Goal: Information Seeking & Learning: Learn about a topic

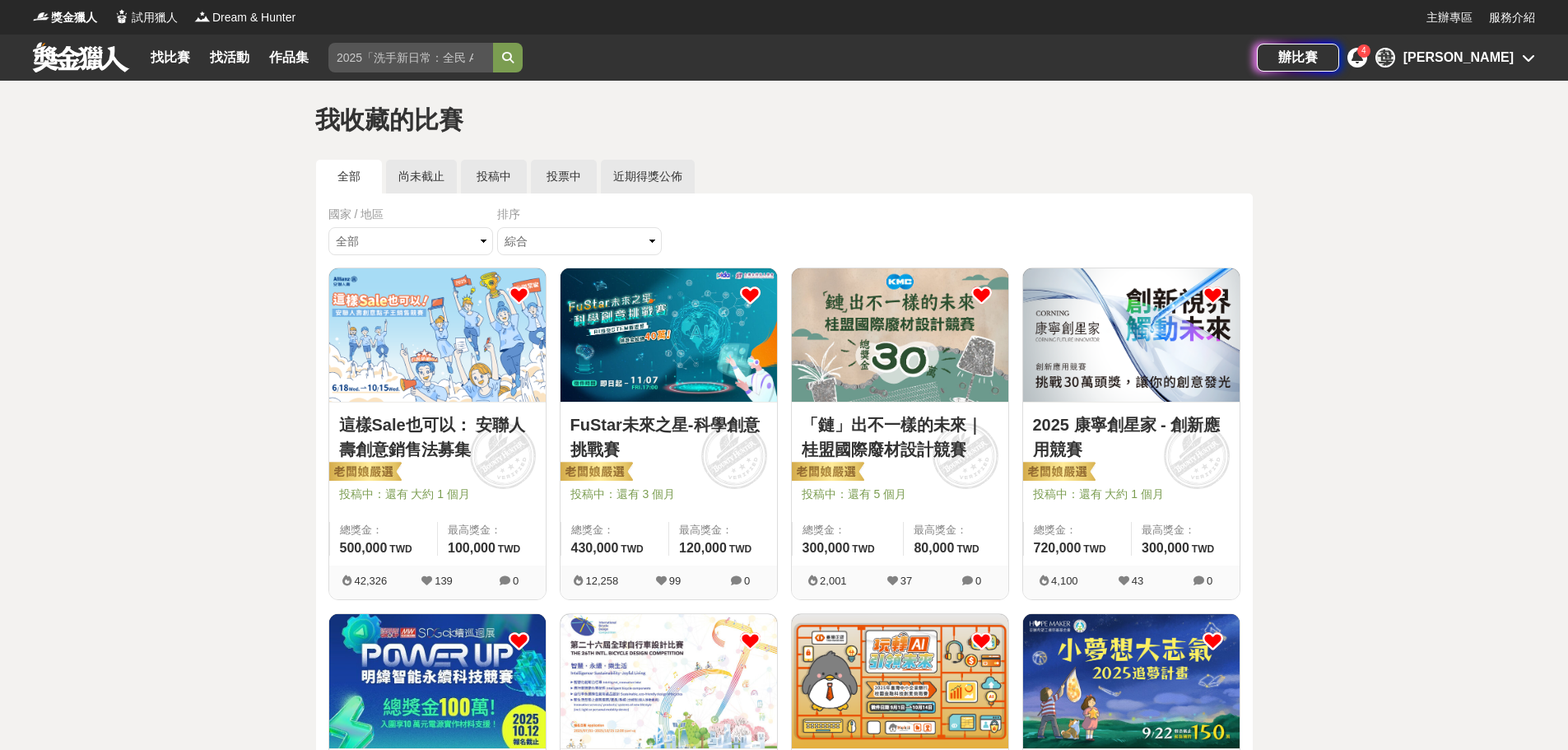
click at [584, 224] on div "排序 綜合 熱門 獎金 截止 最新" at bounding box center [581, 236] width 169 height 62
click at [587, 243] on select "綜合 熱門 獎金 截止 最新" at bounding box center [579, 241] width 165 height 28
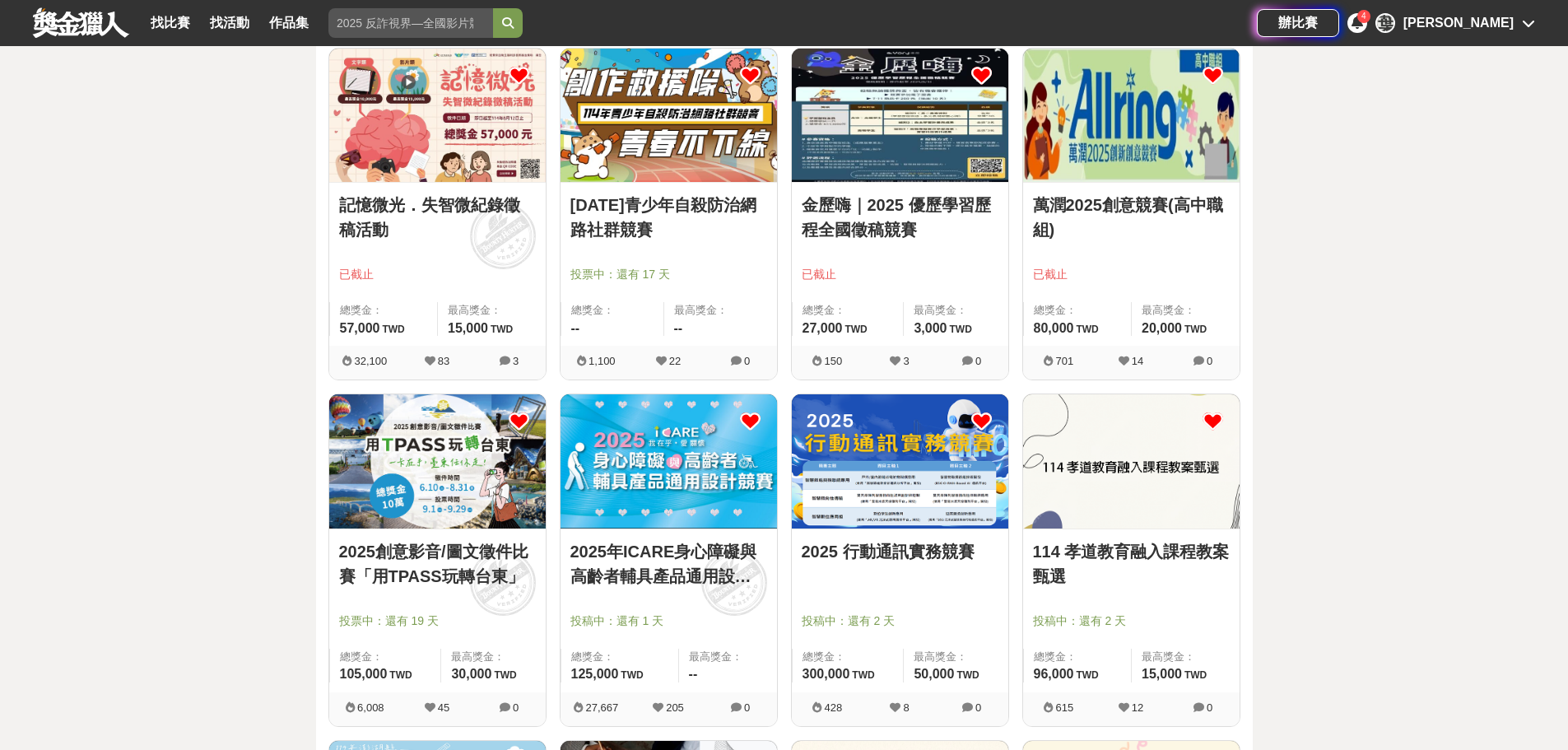
scroll to position [329, 0]
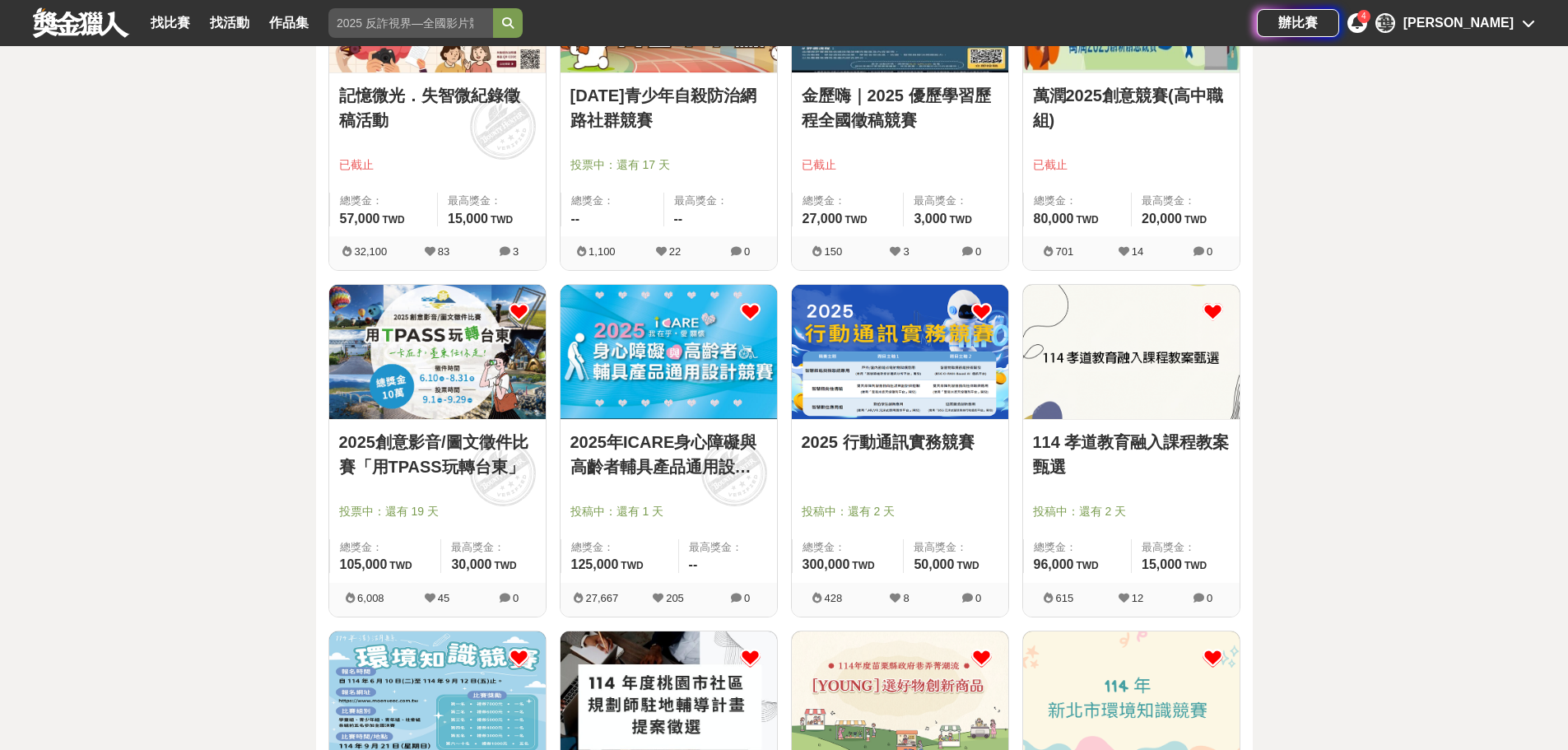
click at [1214, 309] on icon at bounding box center [1213, 311] width 20 height 20
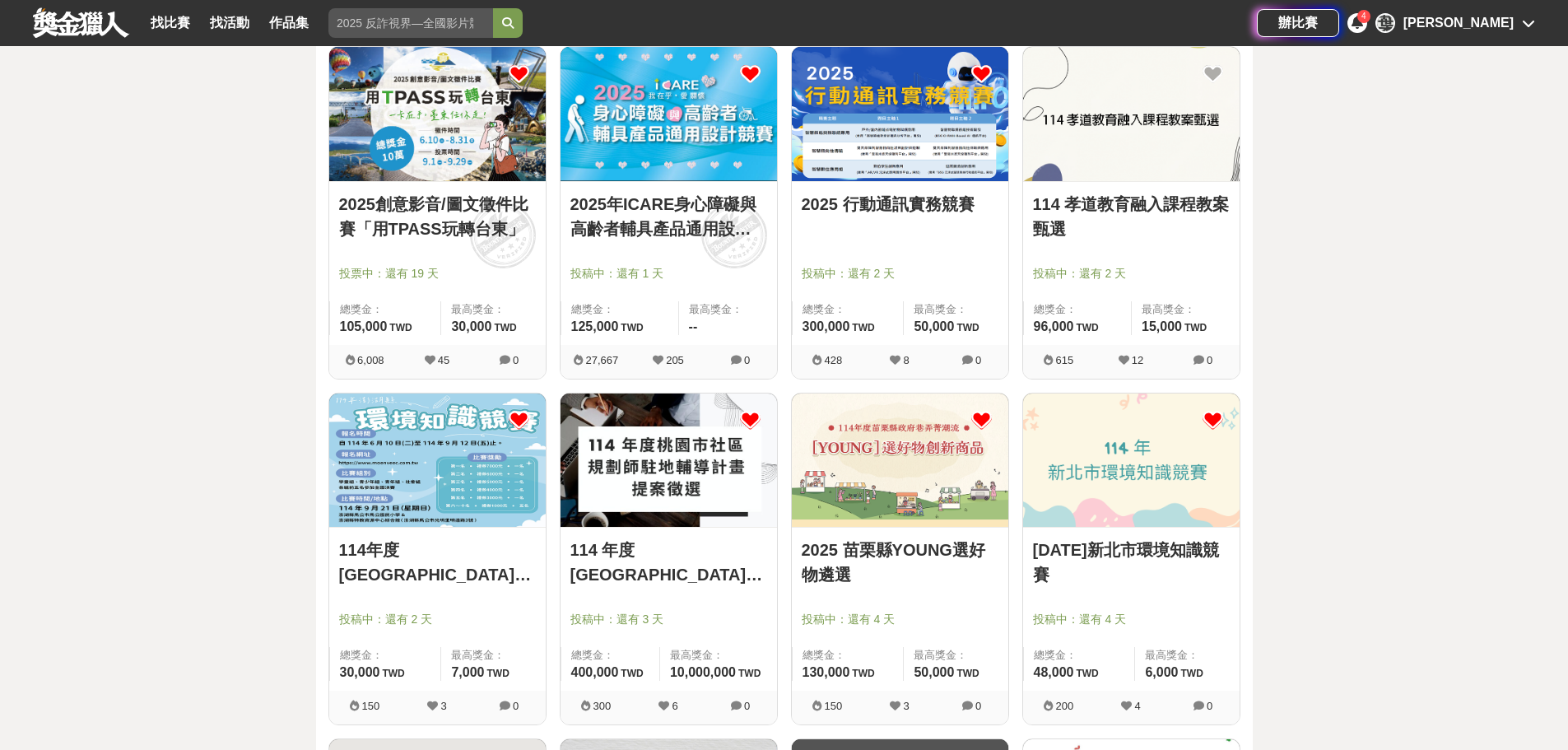
scroll to position [576, 0]
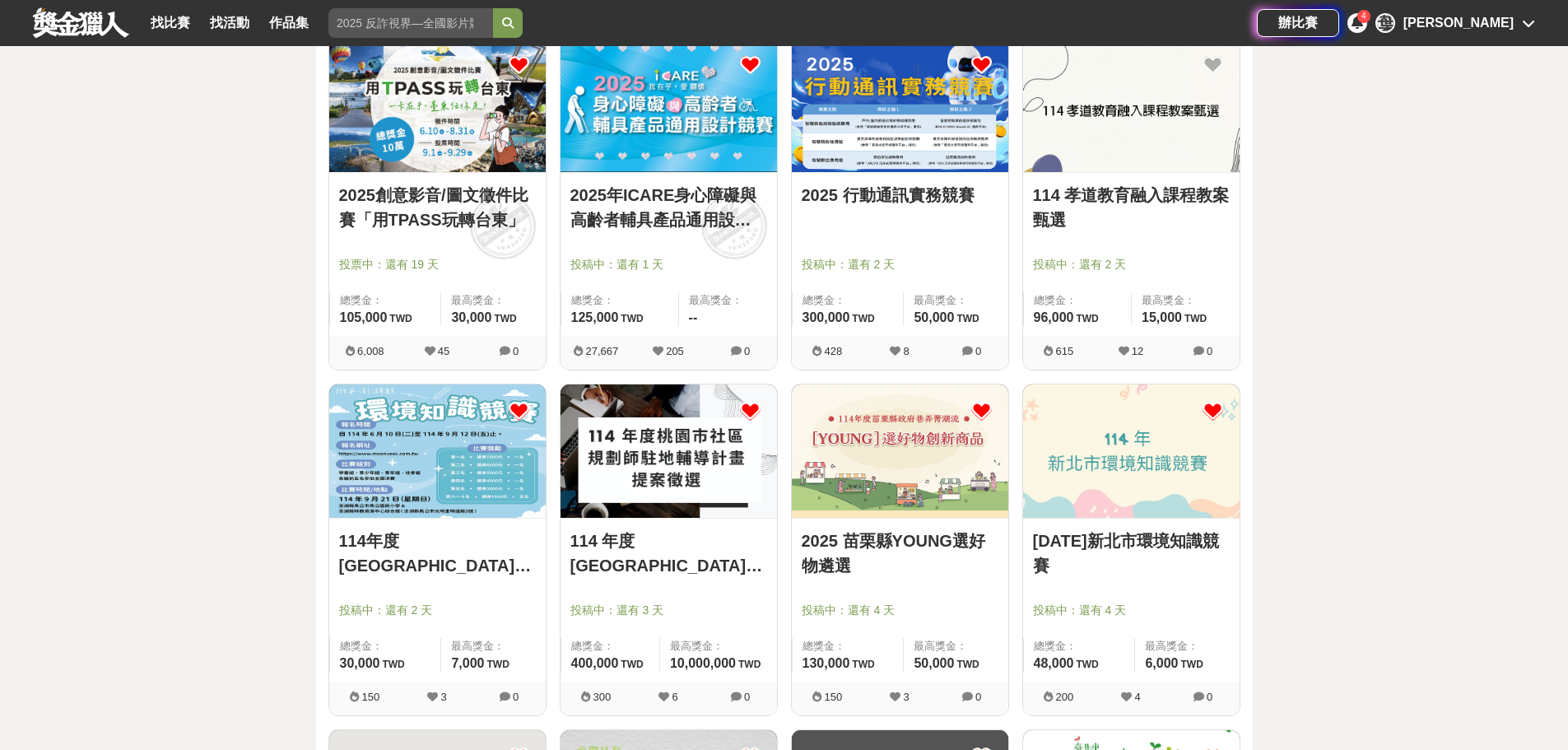
click at [520, 408] on icon at bounding box center [519, 411] width 20 height 20
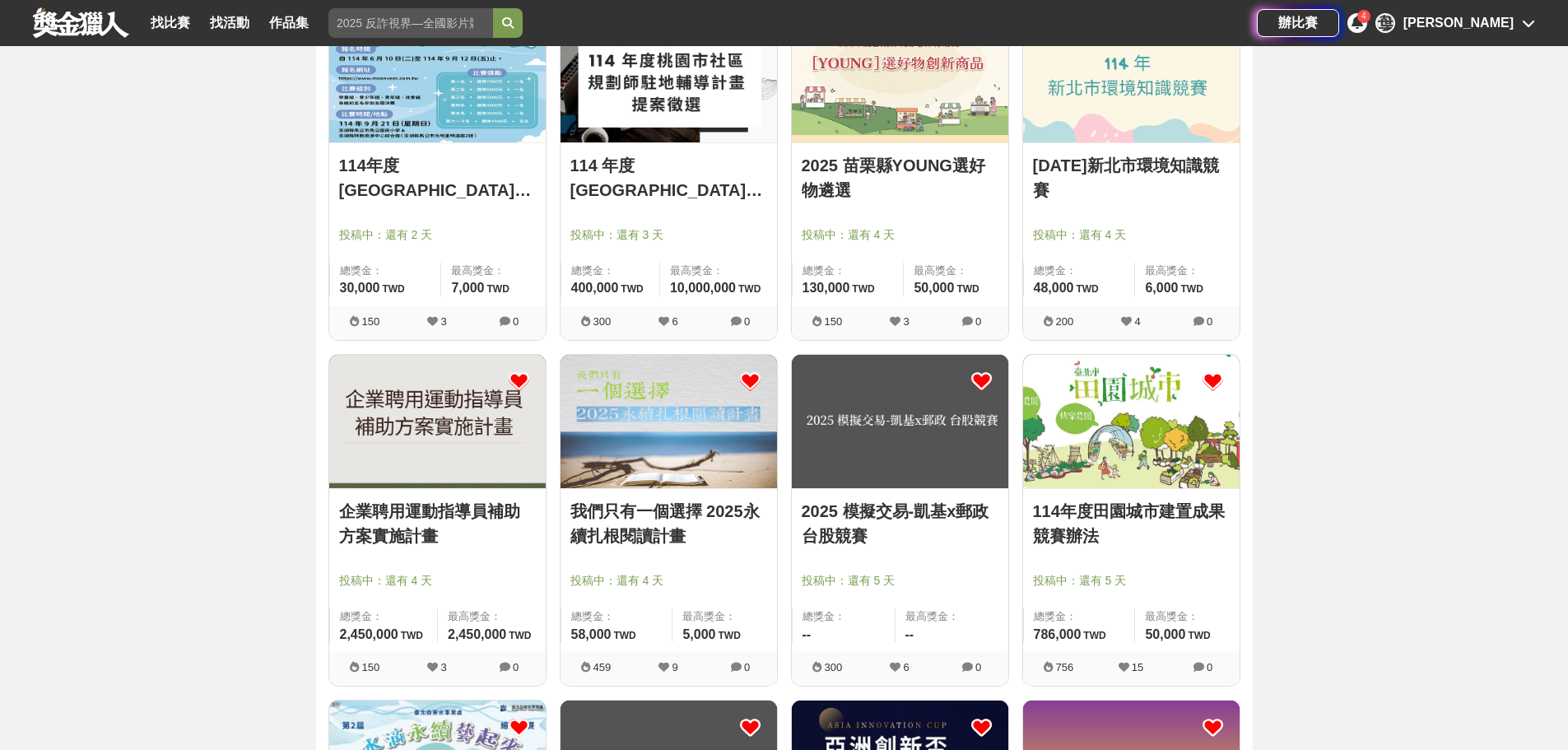
scroll to position [988, 0]
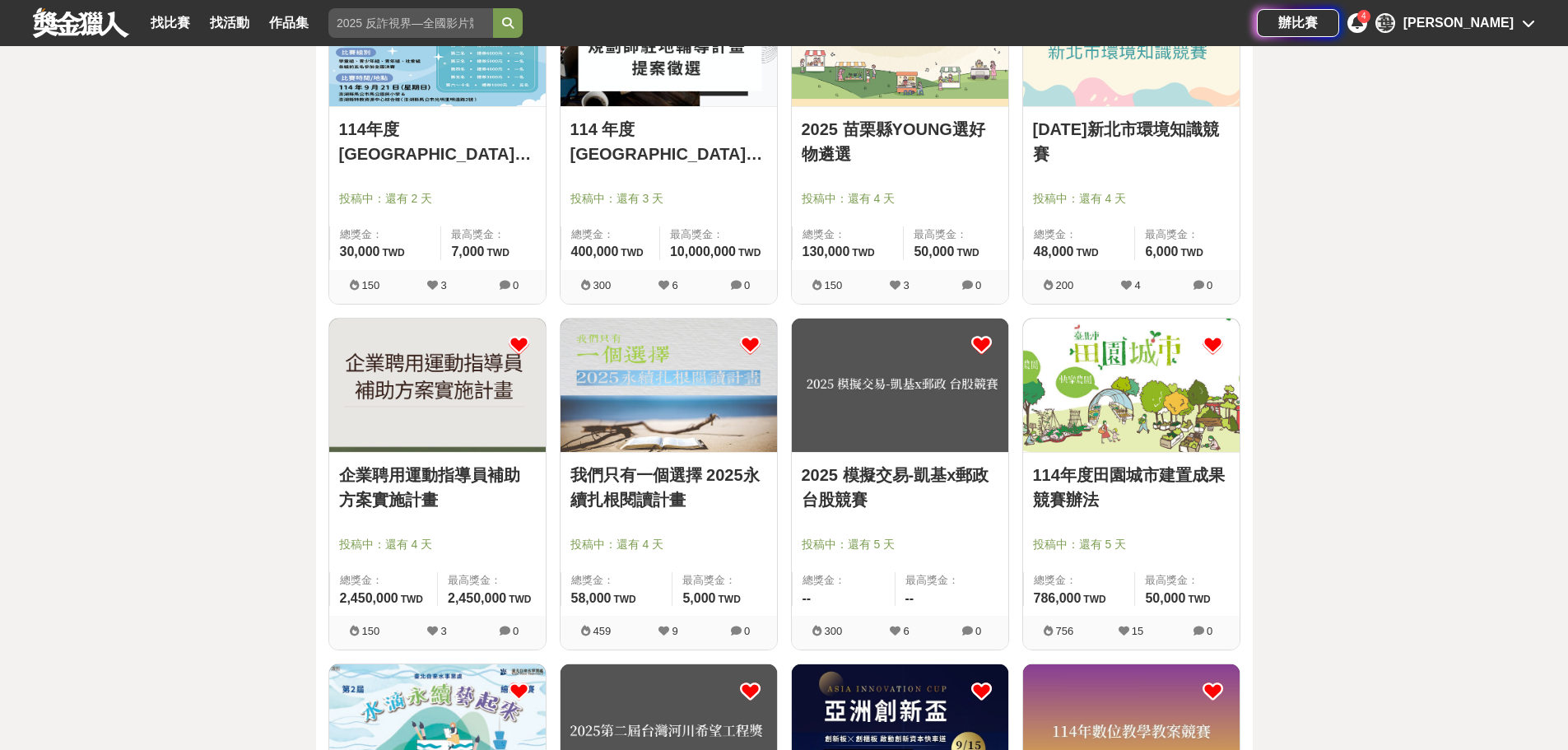
click at [519, 344] on icon at bounding box center [519, 346] width 20 height 20
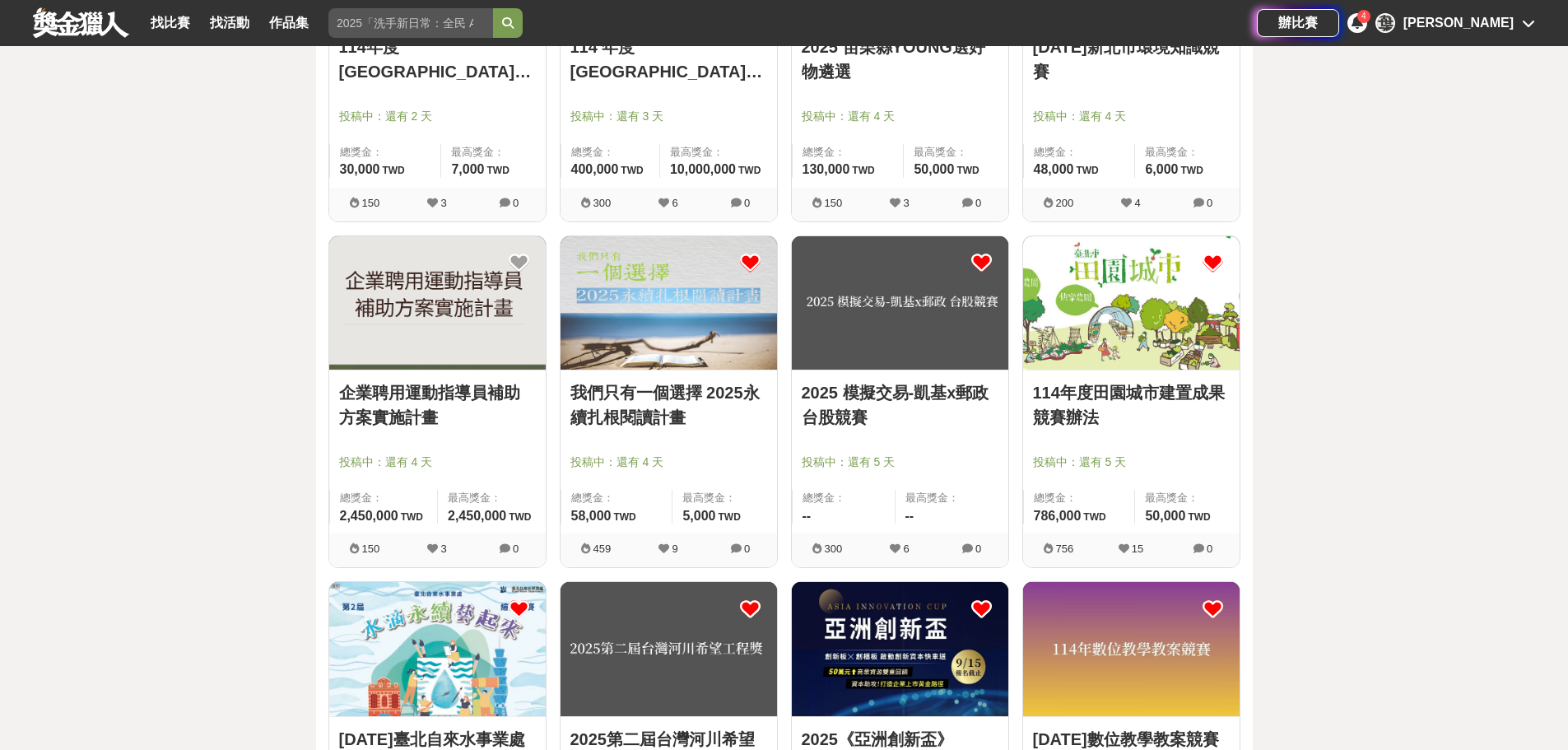
click at [752, 259] on icon at bounding box center [750, 263] width 20 height 20
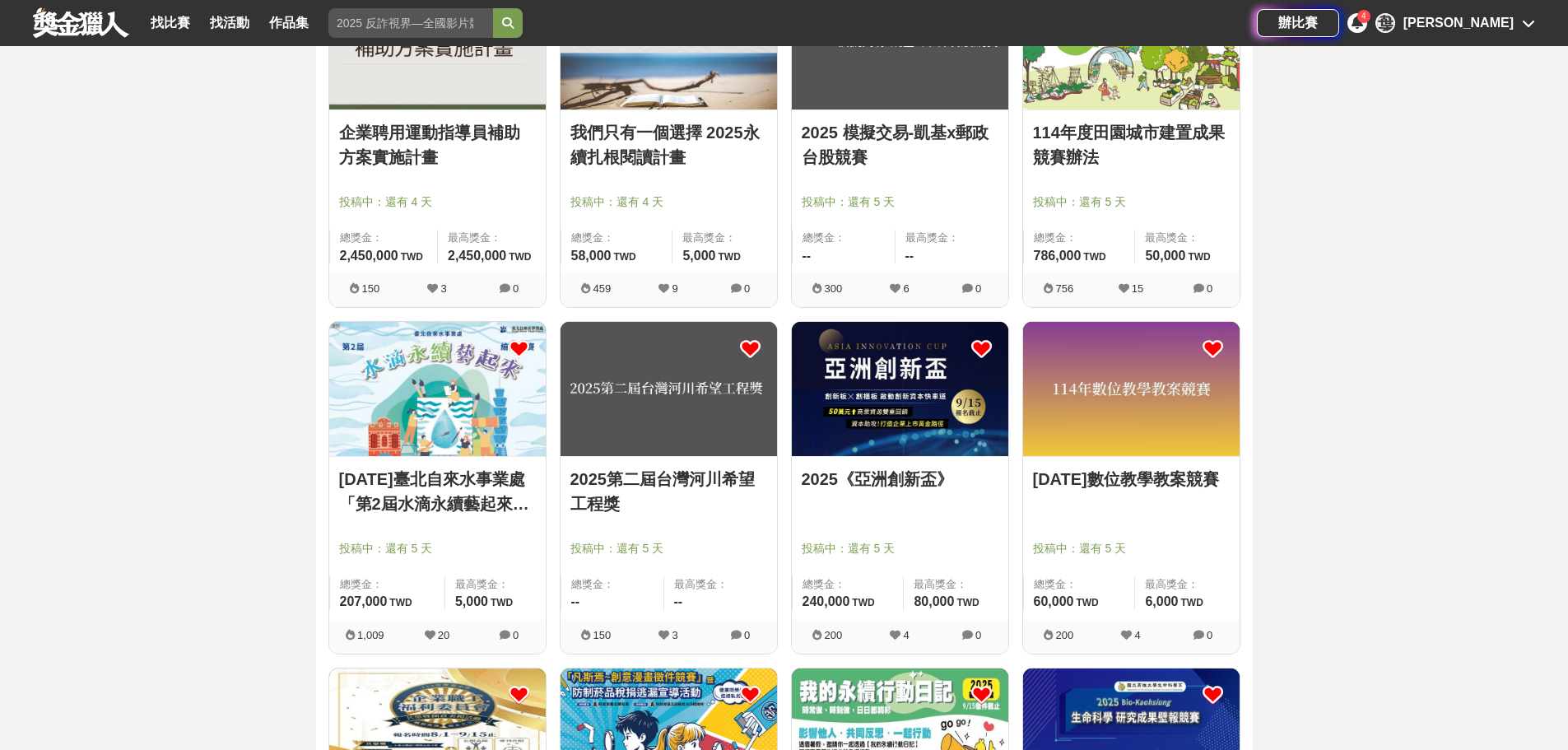
scroll to position [1399, 0]
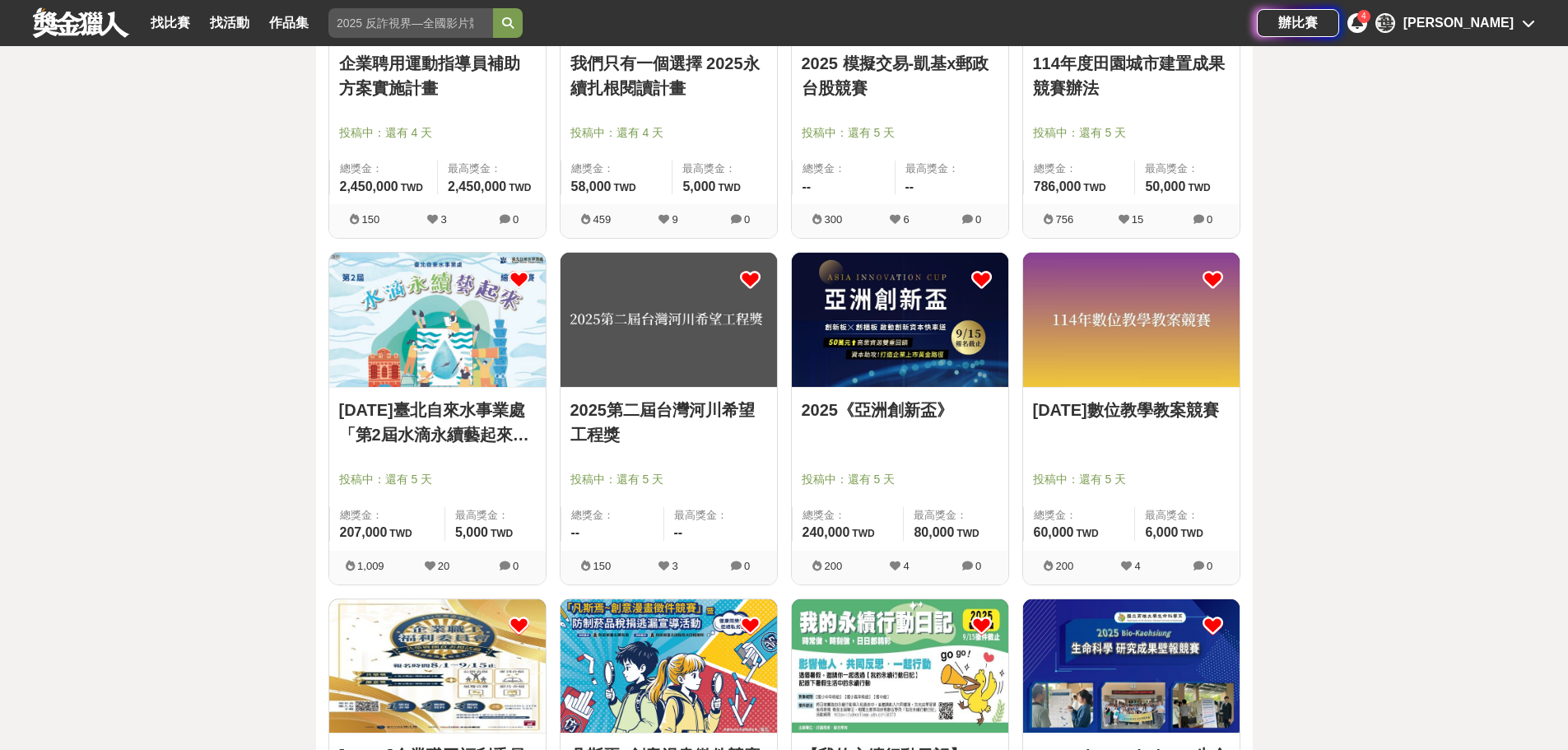
click at [520, 277] on icon at bounding box center [519, 279] width 20 height 20
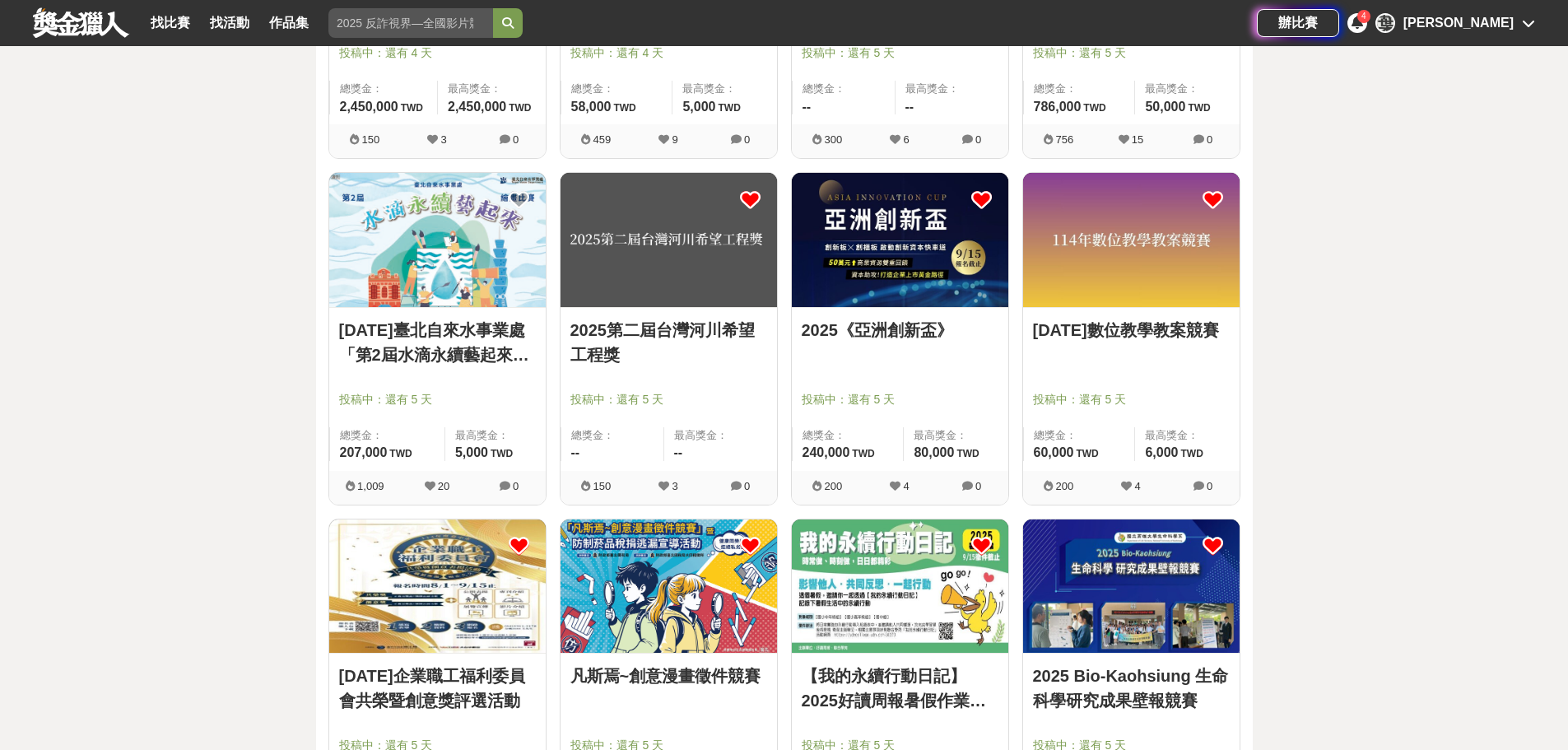
scroll to position [1482, 0]
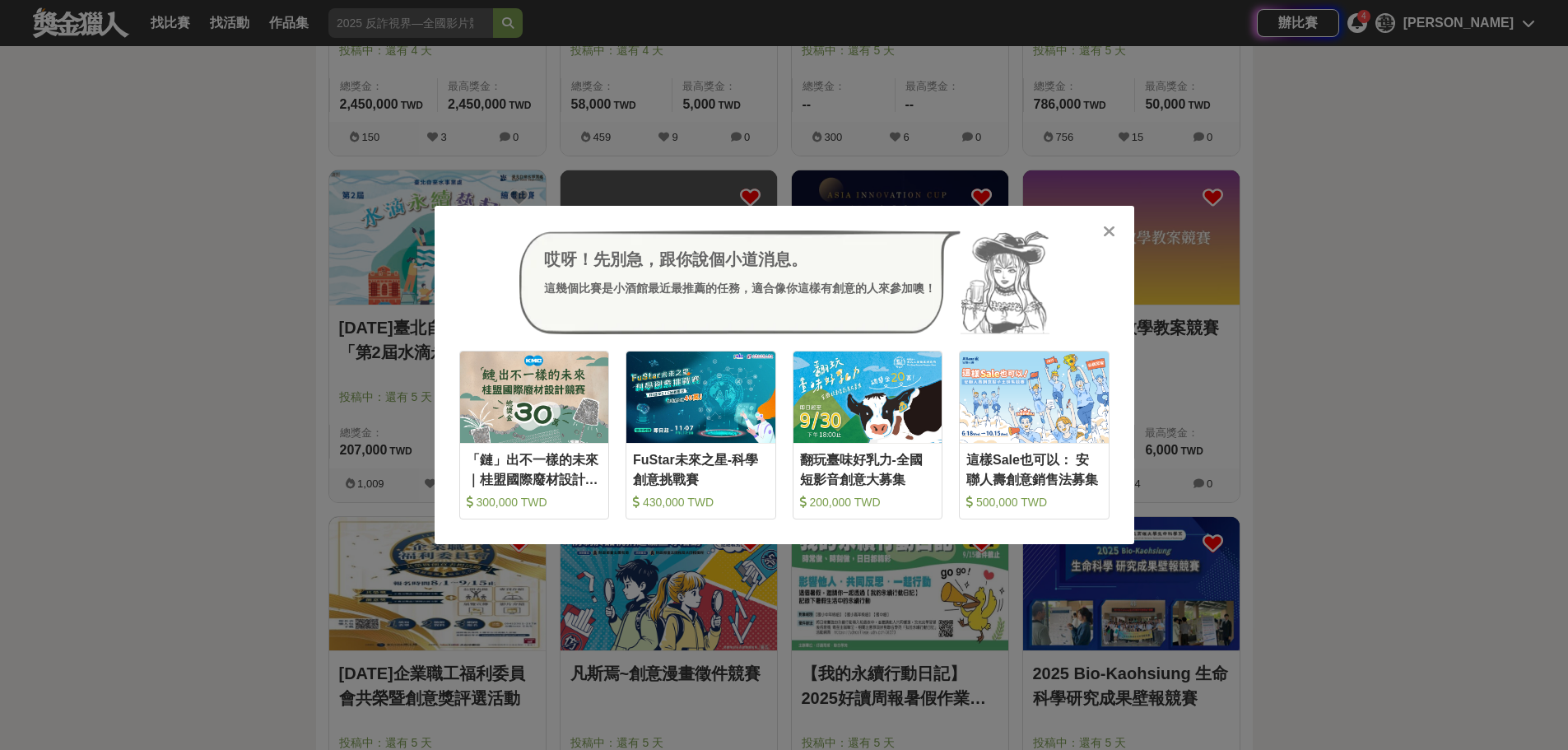
click at [1414, 350] on div "哎呀！先別急，跟你說個小道消息。 這幾個比賽是小酒館最近最推薦的任務，適合像你這樣有創意的人來參加噢！ 「鏈」出不一樣的未來｜桂盟國際廢材設計競賽 300,0…" at bounding box center [784, 375] width 1568 height 750
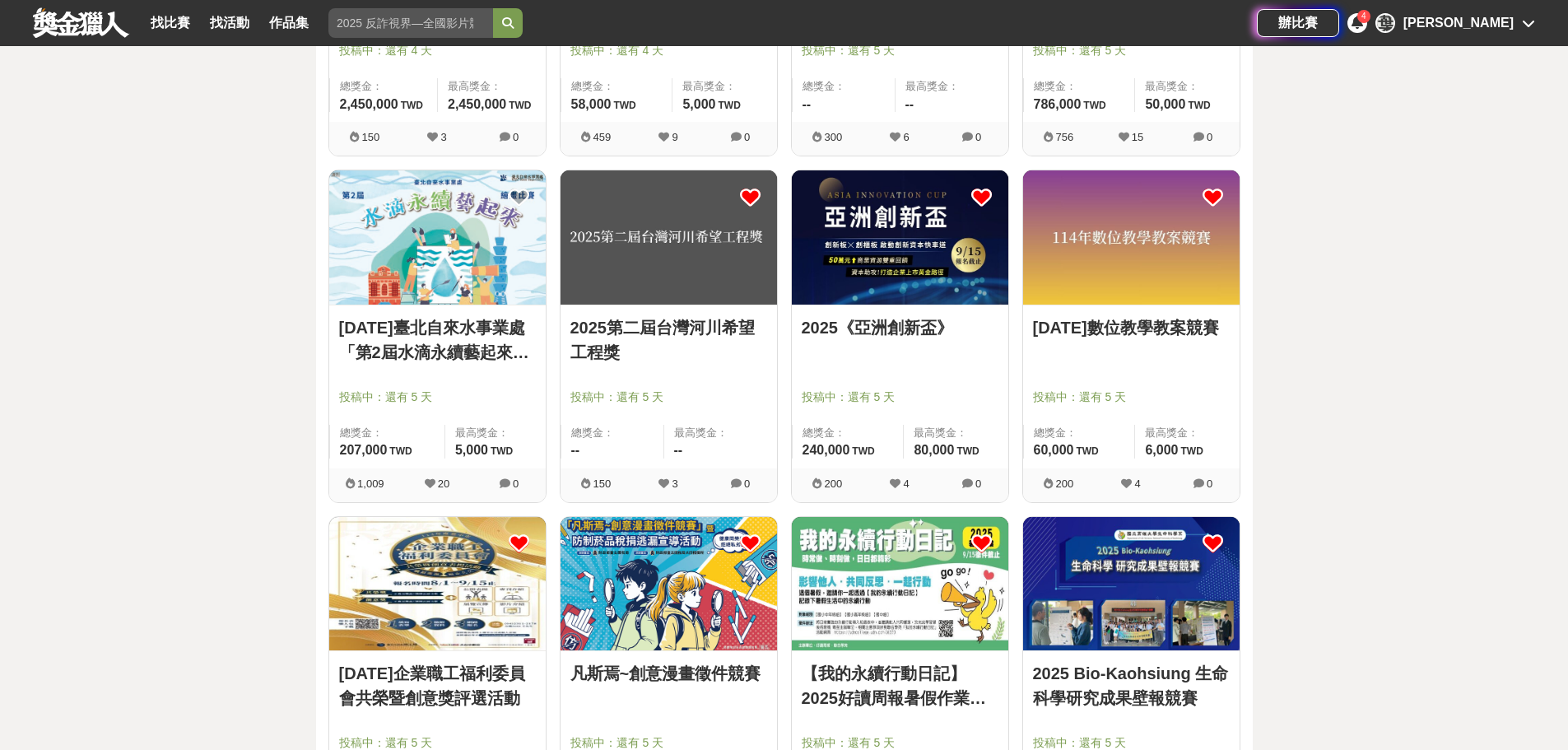
click at [982, 190] on icon at bounding box center [982, 197] width 20 height 20
click at [1209, 195] on icon at bounding box center [1213, 197] width 20 height 20
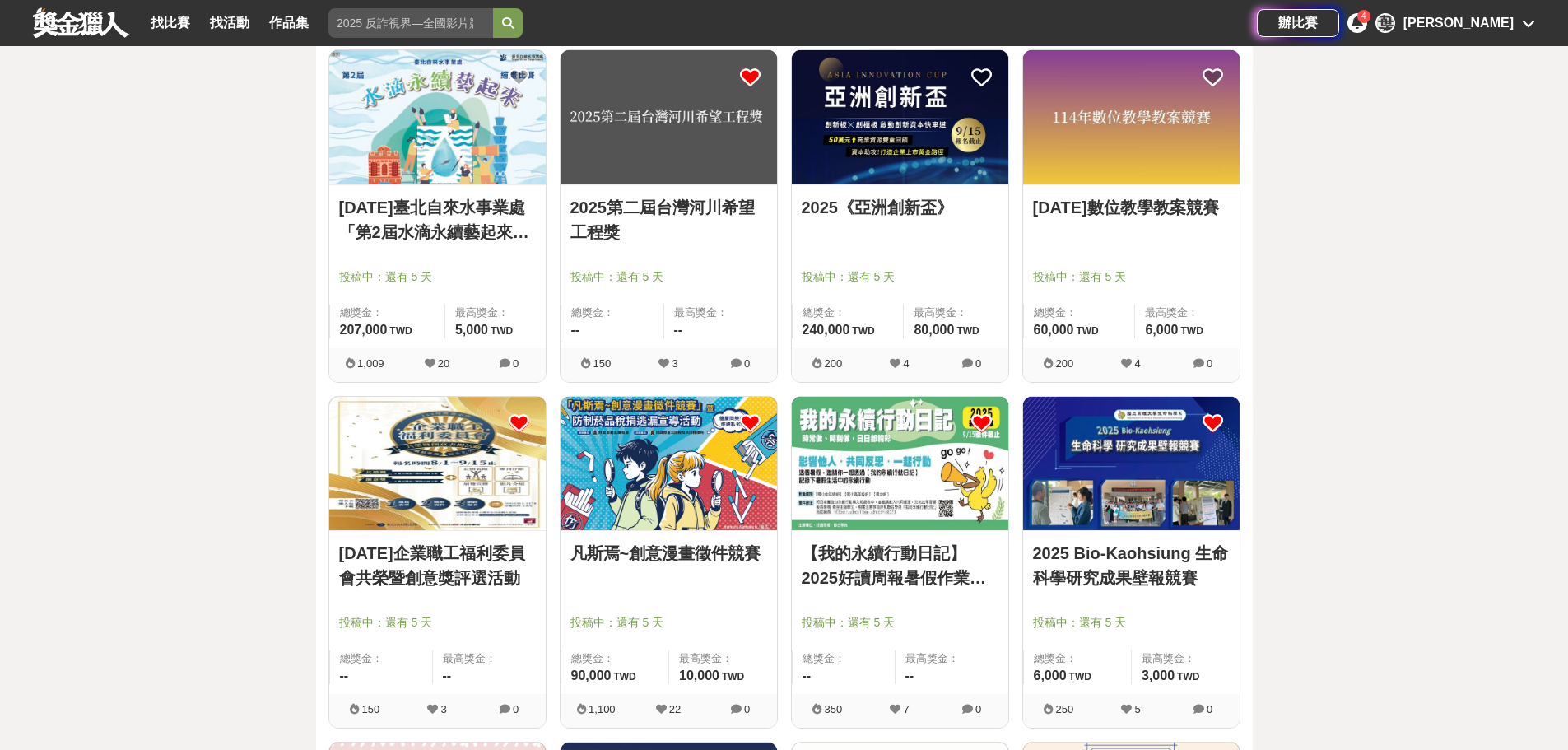
scroll to position [1646, 0]
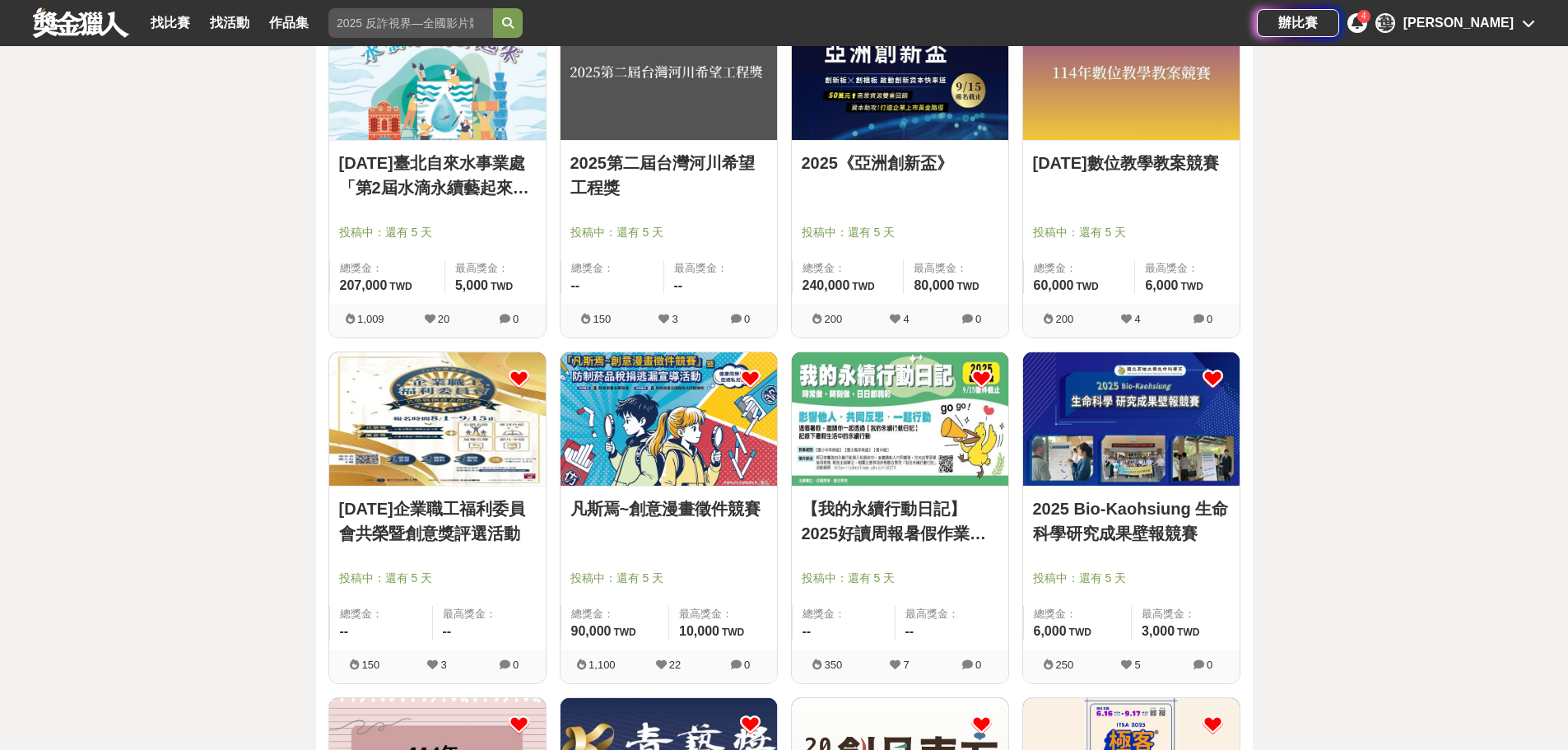
click at [516, 369] on icon at bounding box center [519, 379] width 20 height 20
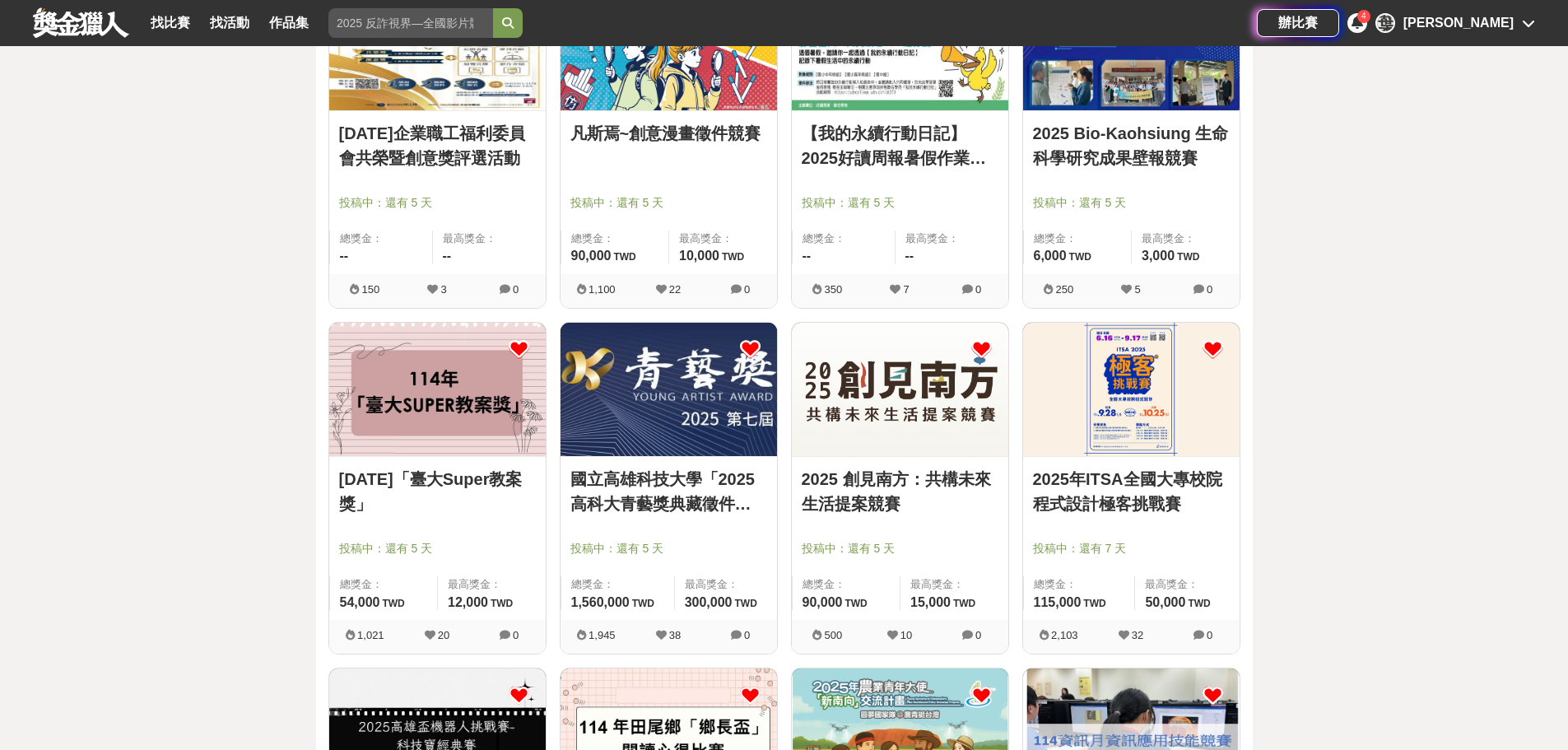
scroll to position [2057, 0]
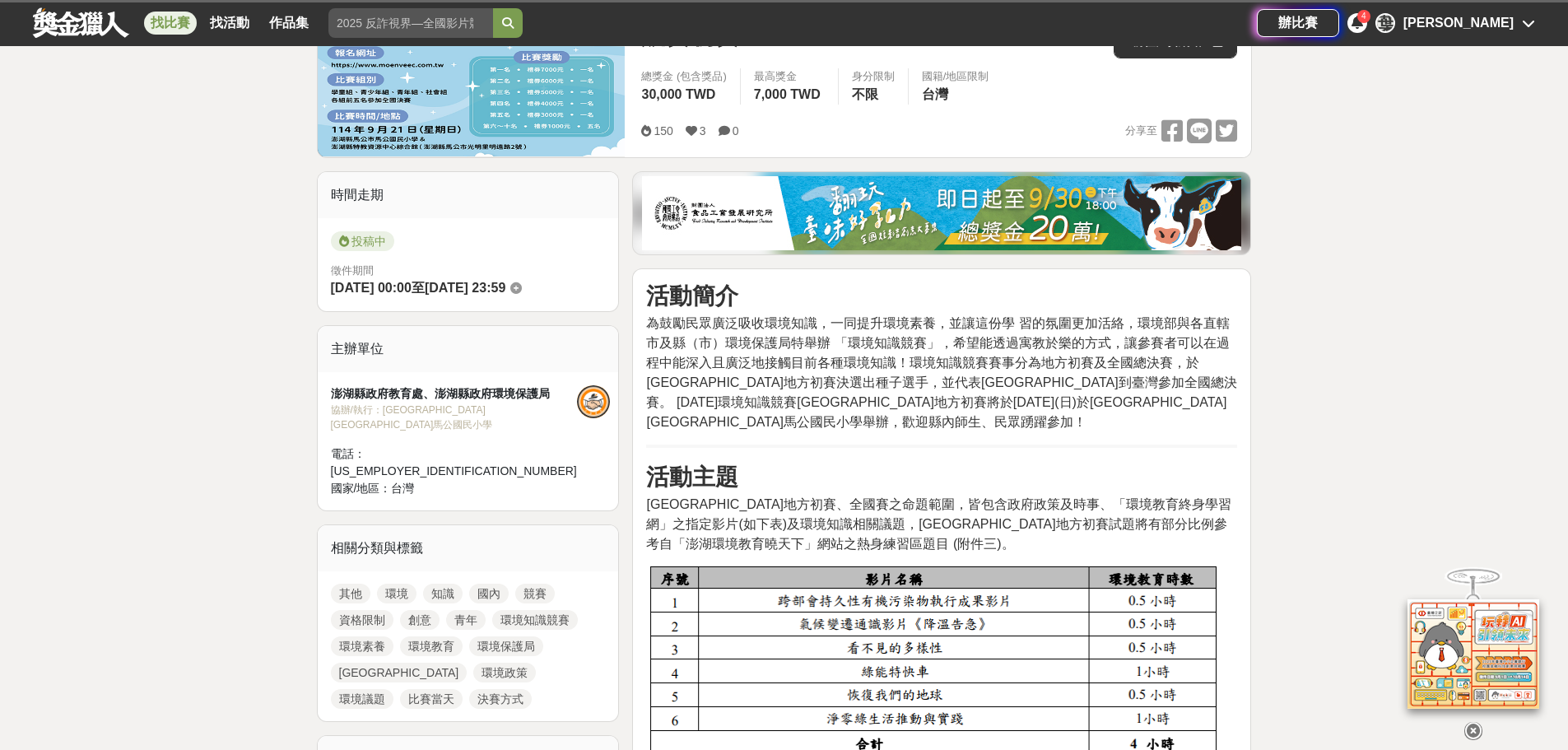
scroll to position [329, 0]
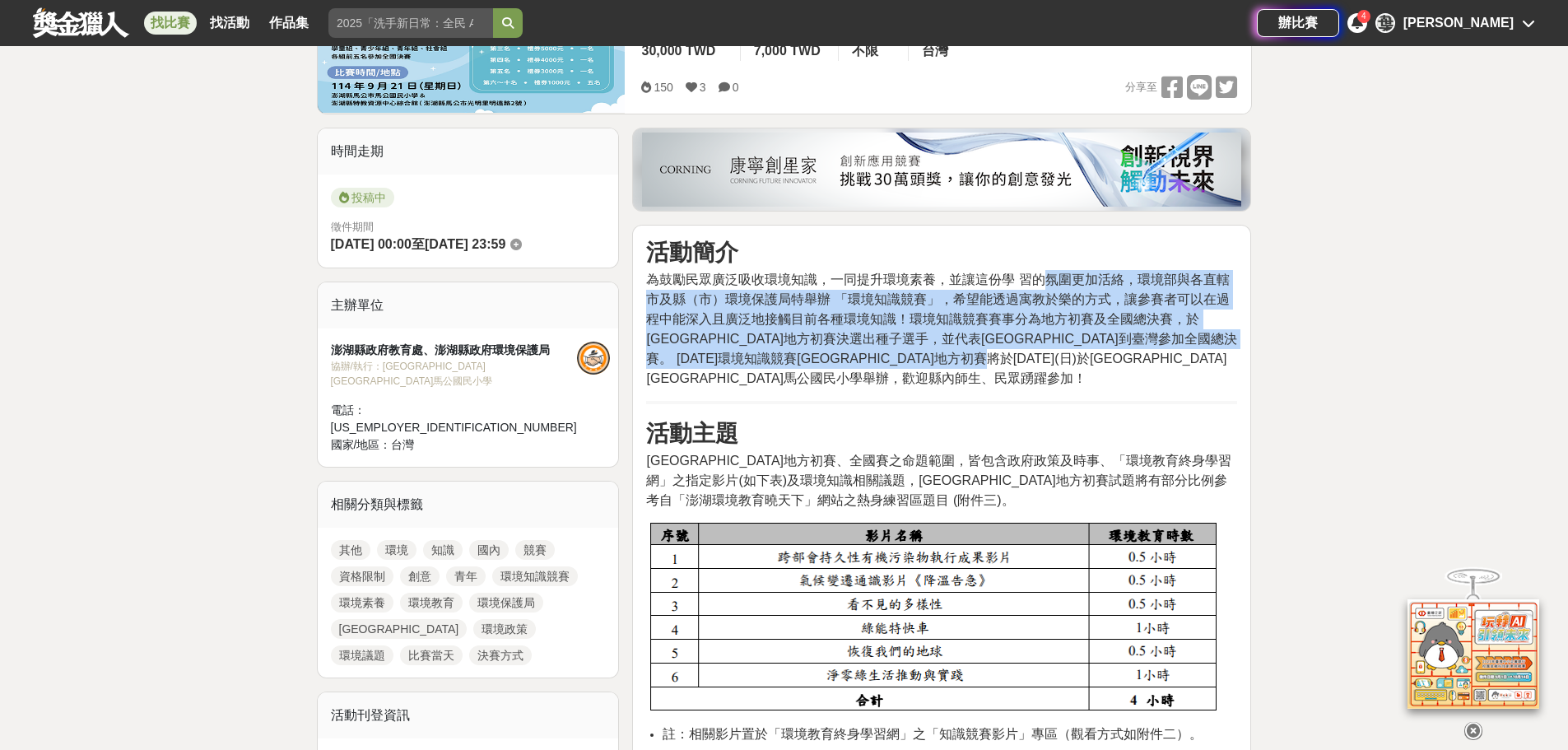
drag, startPoint x: 1173, startPoint y: 359, endPoint x: 1039, endPoint y: 251, distance: 172.1
click at [1223, 312] on span "為鼓勵民眾廣泛吸收環境知識，一同提升環境素養，並讓這份學 習的氛圍更加活絡，環境部與各直轄市及縣（市）環境保護局特舉辦 「環境知識競賽」，希望能透過寓教於樂的…" at bounding box center [941, 329] width 590 height 112
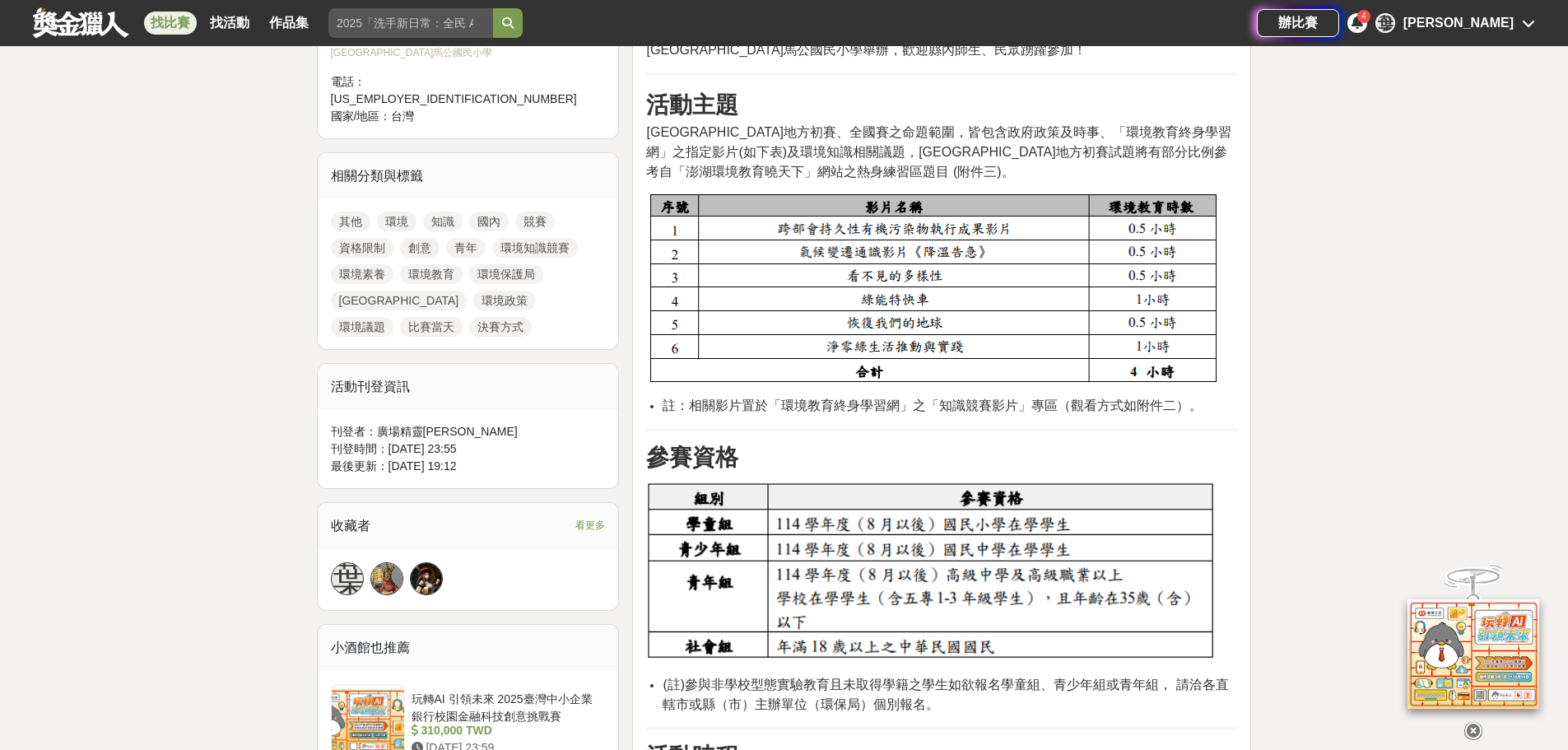
scroll to position [659, 0]
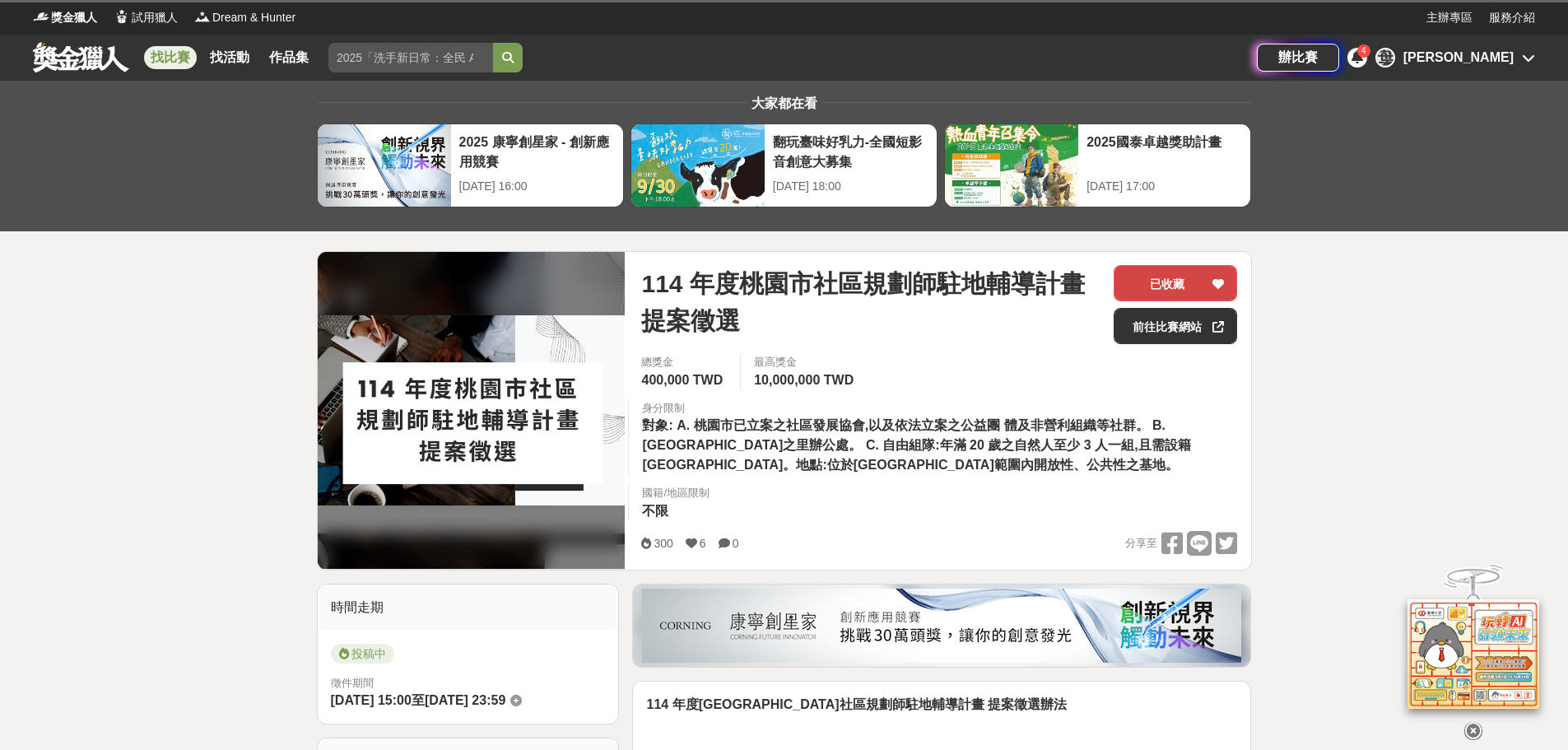
click at [1142, 280] on button "已收藏" at bounding box center [1175, 283] width 124 height 36
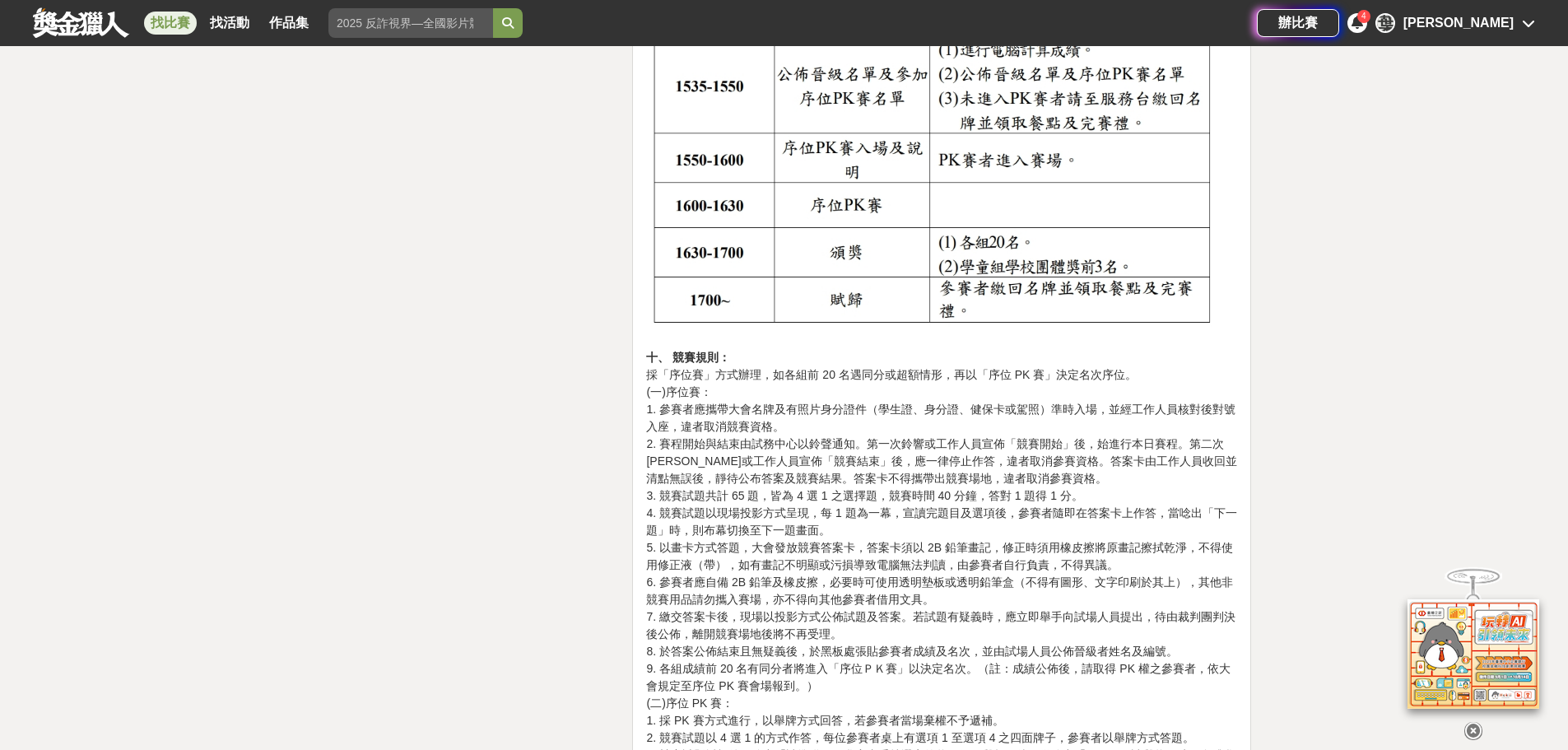
scroll to position [3868, 0]
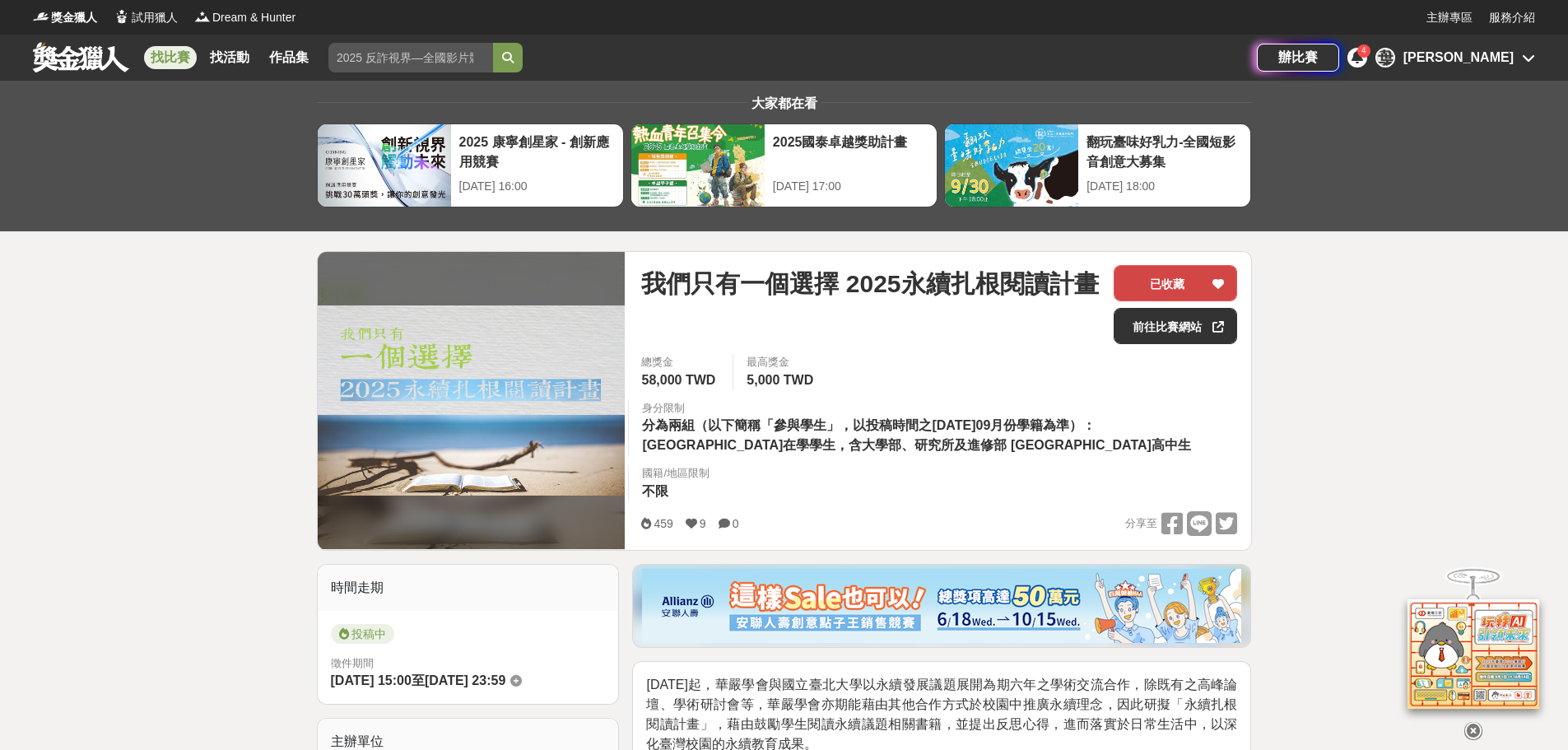
click at [1154, 286] on button "已收藏" at bounding box center [1175, 283] width 124 height 36
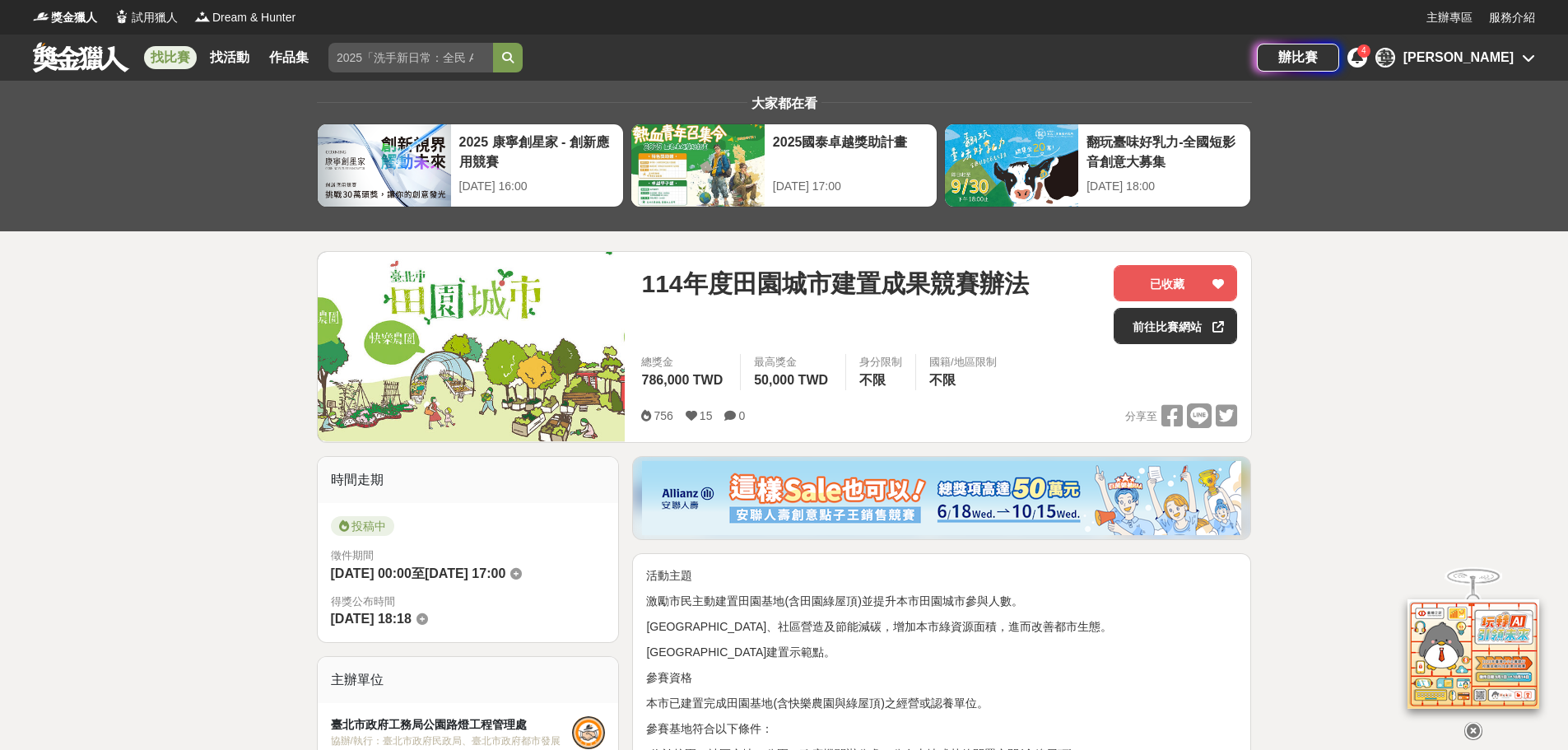
drag, startPoint x: 949, startPoint y: 448, endPoint x: 807, endPoint y: 75, distance: 399.1
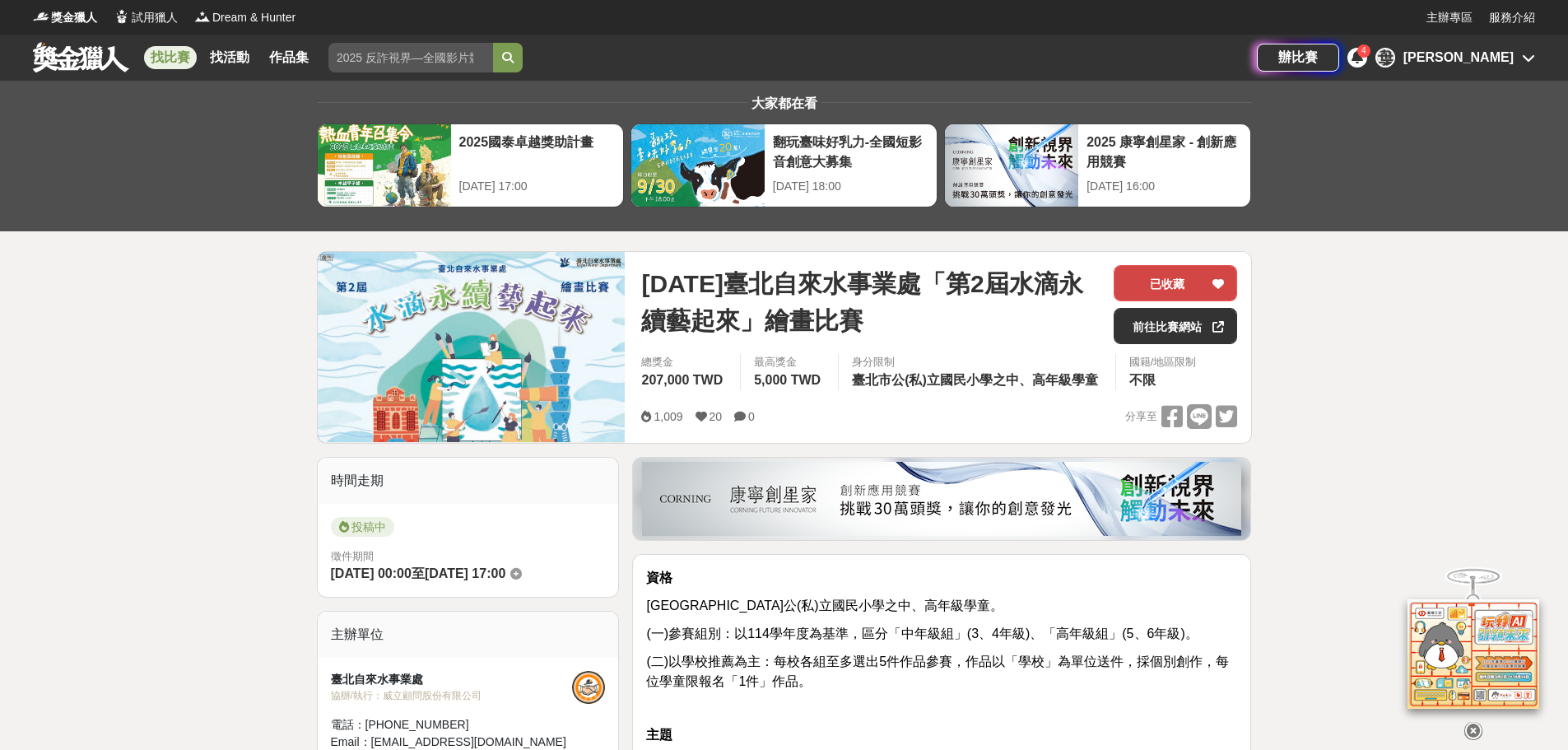
click at [1172, 286] on button "已收藏" at bounding box center [1175, 283] width 124 height 36
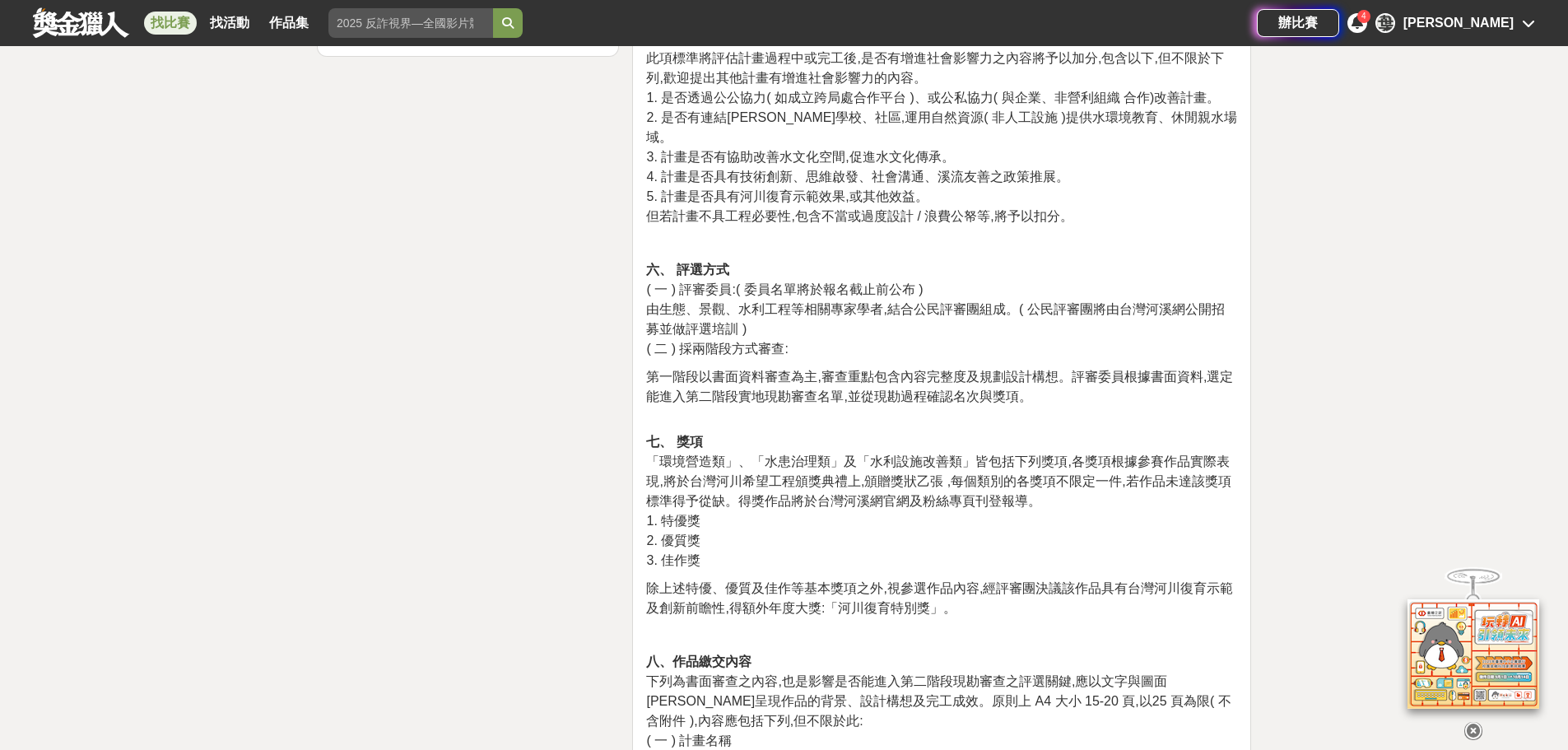
scroll to position [2386, 0]
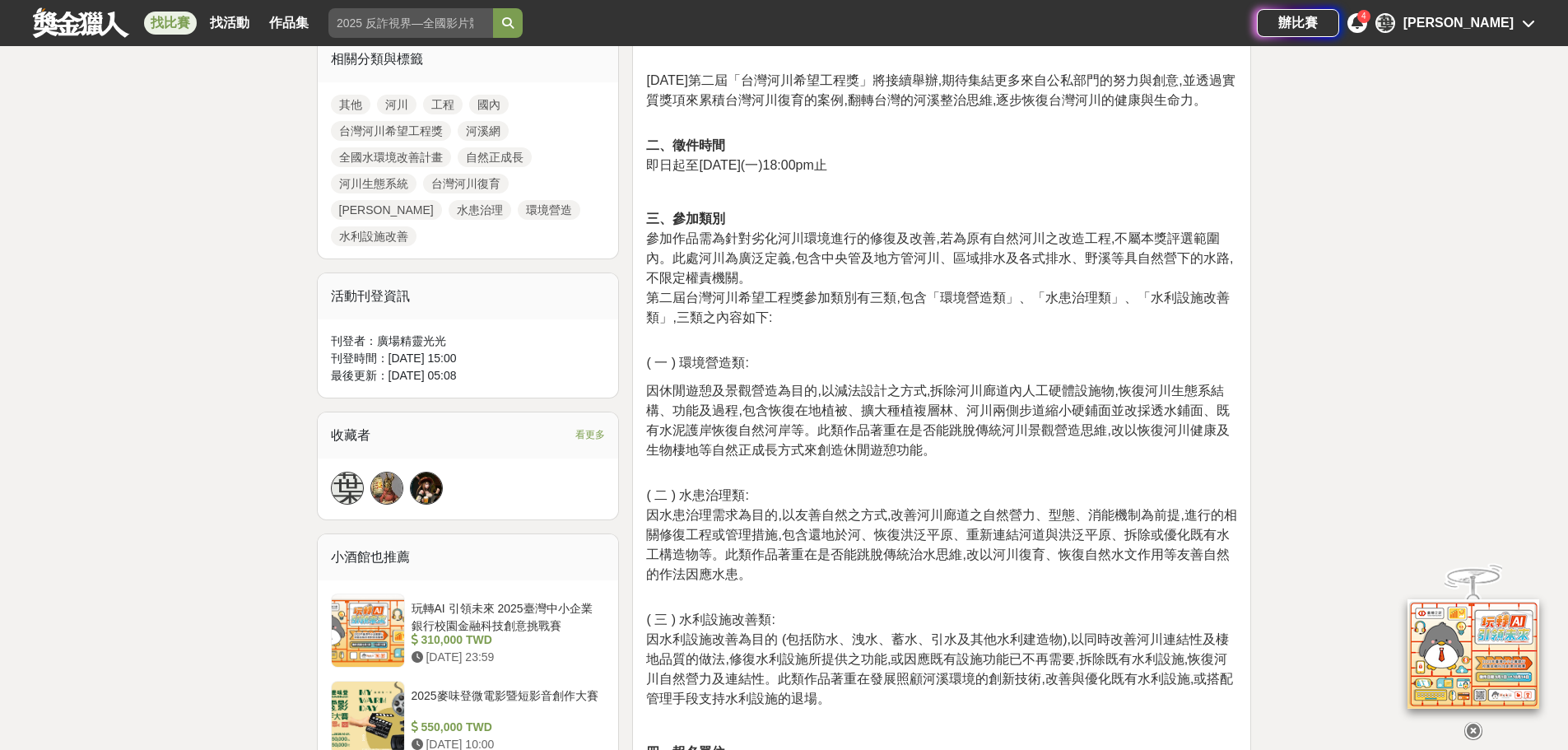
drag, startPoint x: 911, startPoint y: 100, endPoint x: 856, endPoint y: -58, distance: 167.3
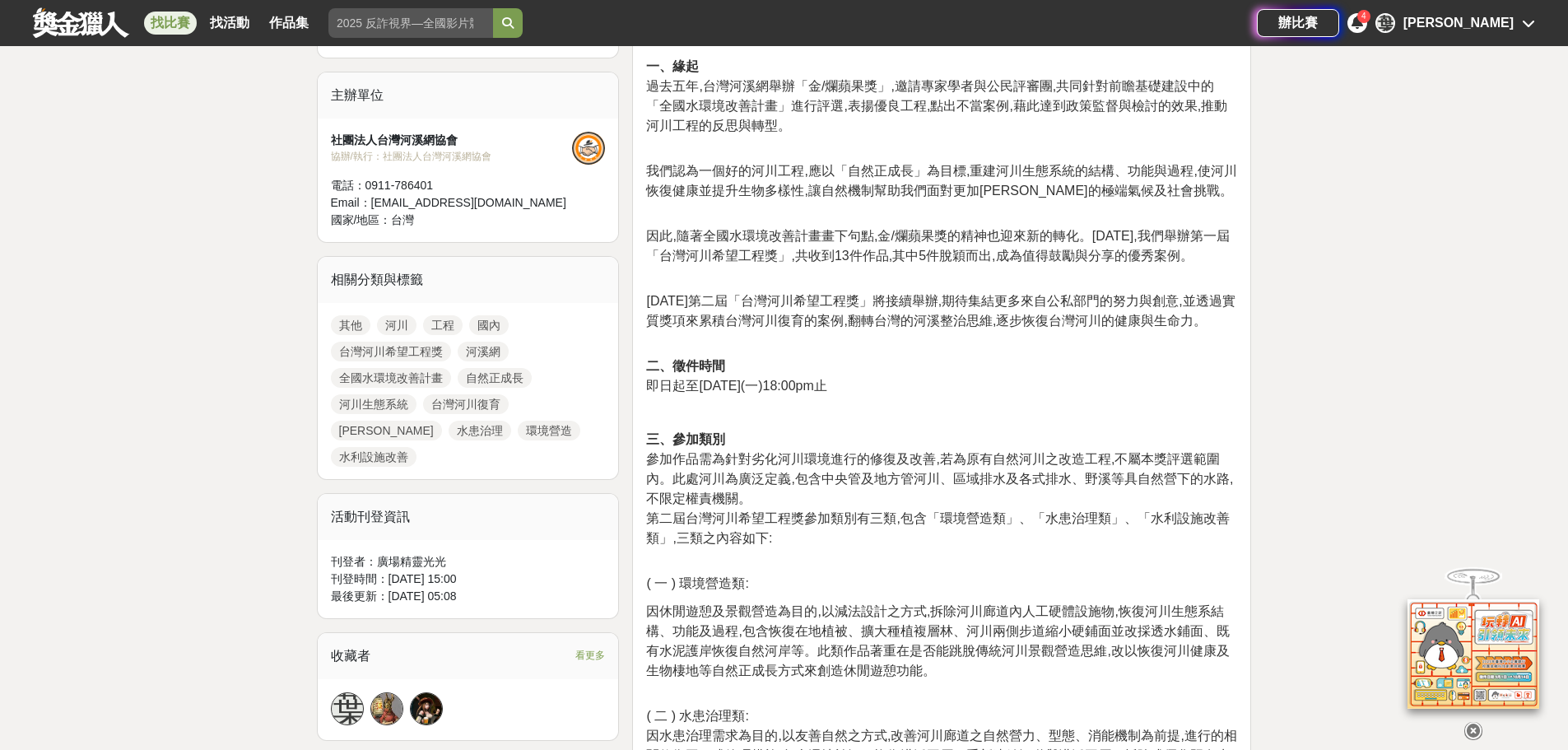
scroll to position [0, 0]
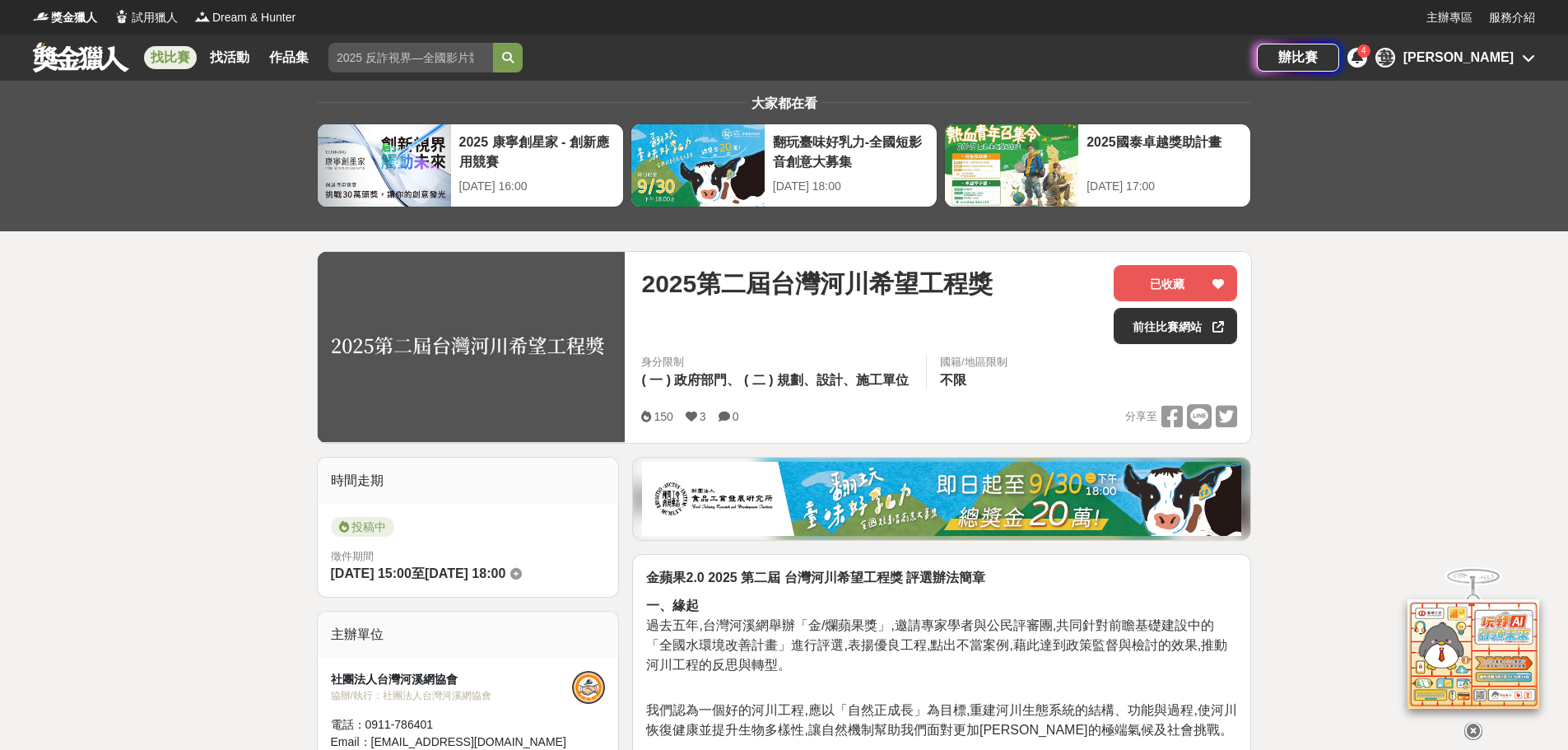
drag, startPoint x: 988, startPoint y: 279, endPoint x: 867, endPoint y: 66, distance: 245.0
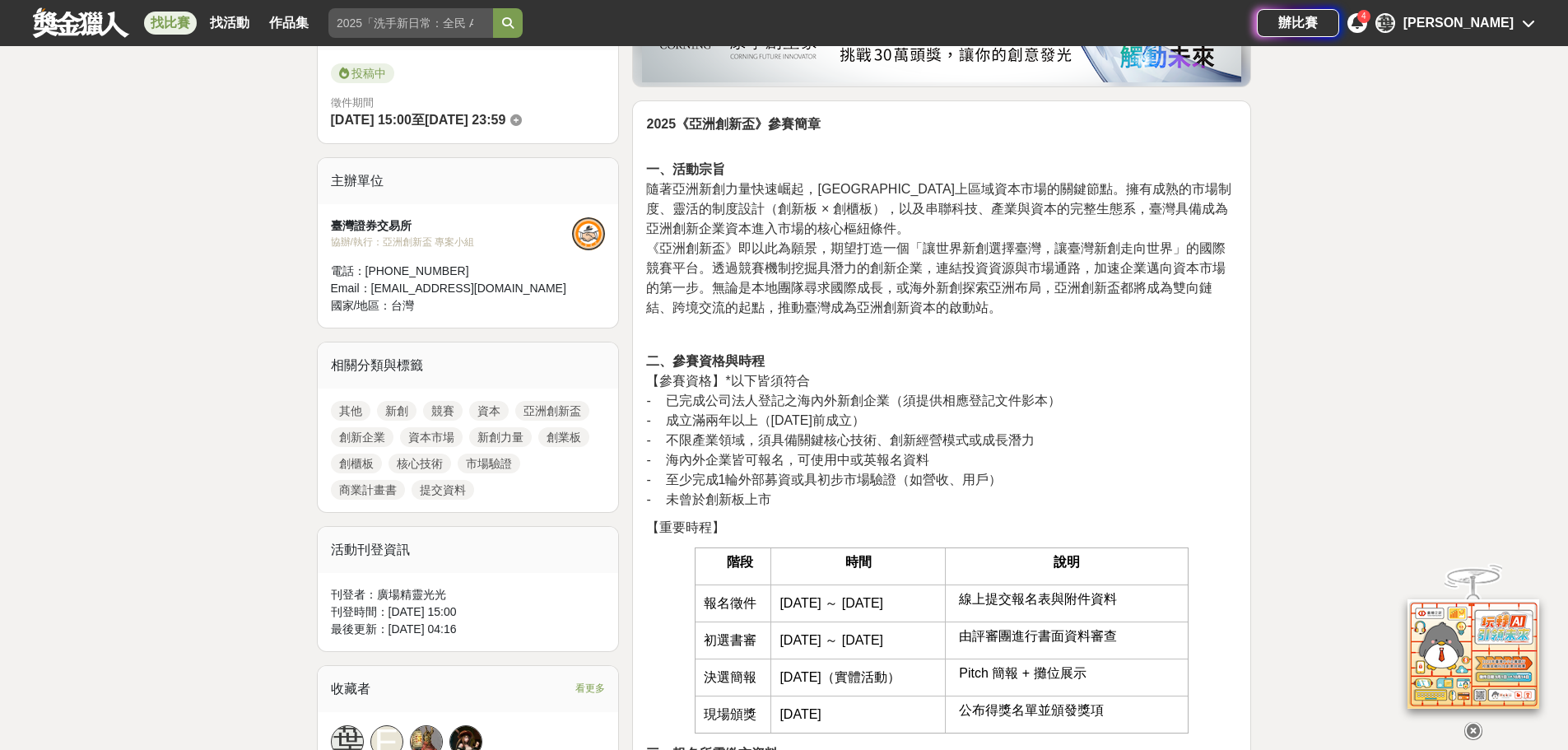
scroll to position [476, 0]
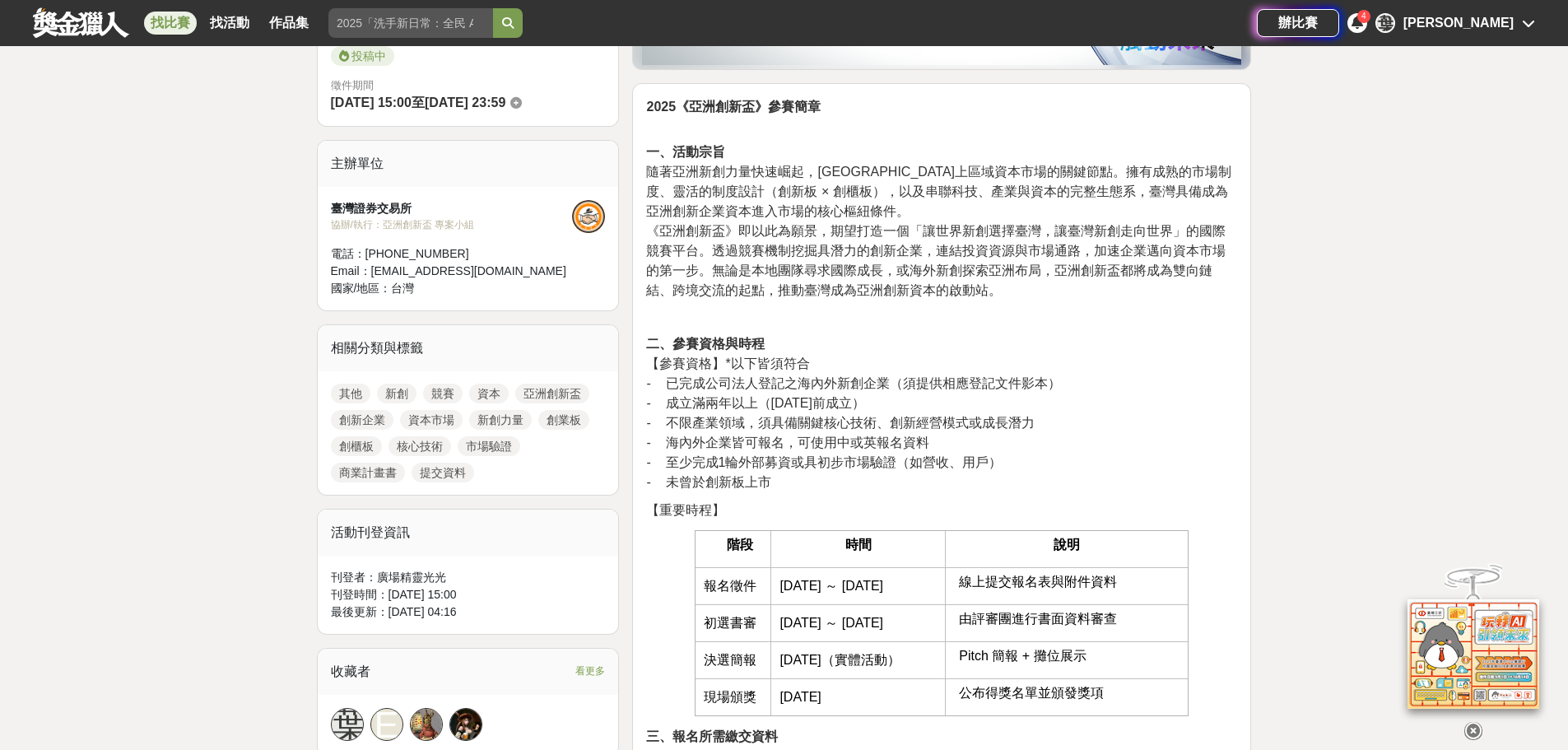
drag, startPoint x: 809, startPoint y: 383, endPoint x: 835, endPoint y: 430, distance: 53.7
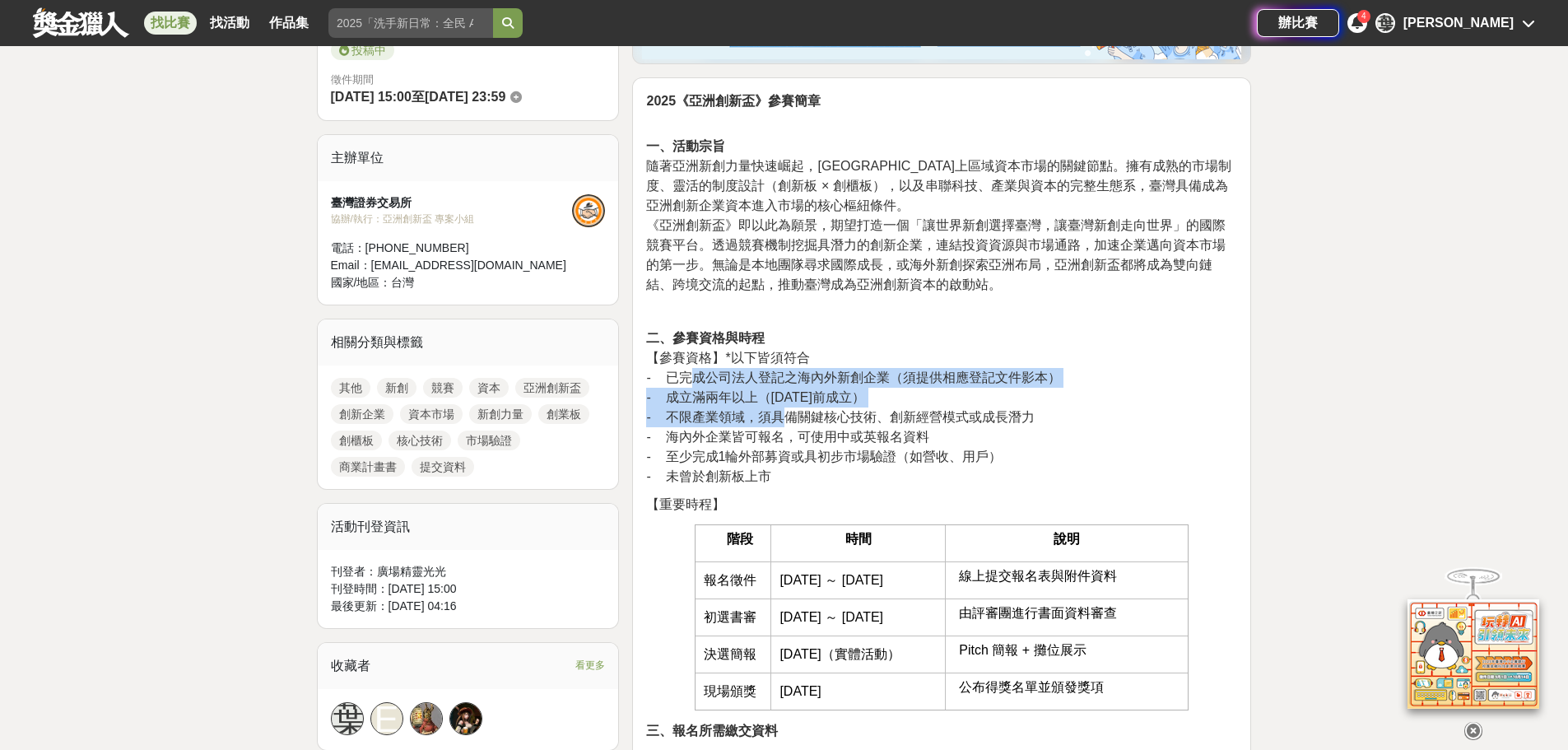
drag, startPoint x: 691, startPoint y: 373, endPoint x: 787, endPoint y: 417, distance: 105.6
click at [787, 417] on p "二、參賽資格與時程 【參賽資格】*以下皆須符合 - 已完成公司法人登記之海內外新創企業（須提供相應登記文件影本） - 成立滿兩年以上（[DATE]前成立） -…" at bounding box center [941, 406] width 591 height 158
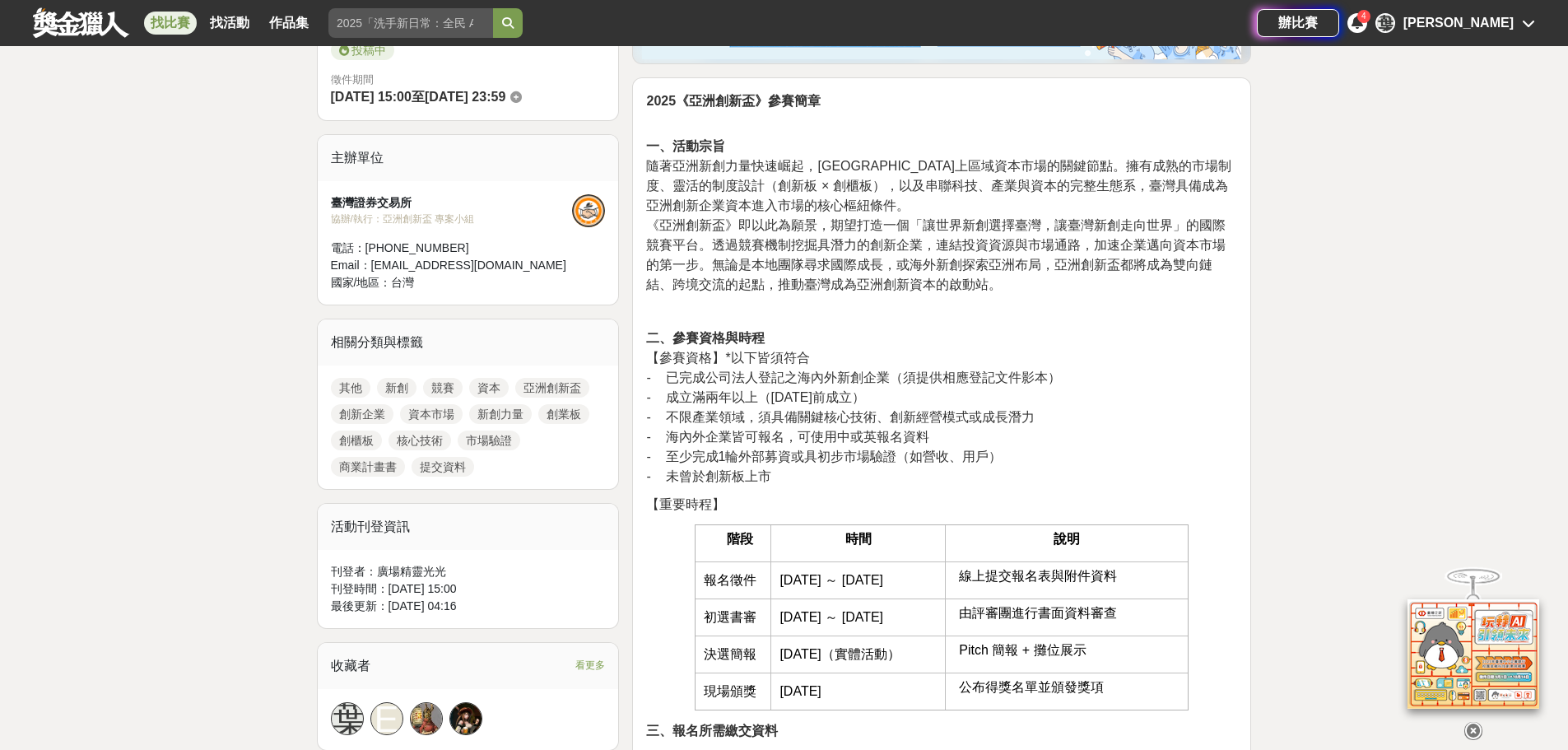
click at [918, 429] on span "- 海內外企業皆可報名，可使用中或英報名資料" at bounding box center [787, 436] width 282 height 14
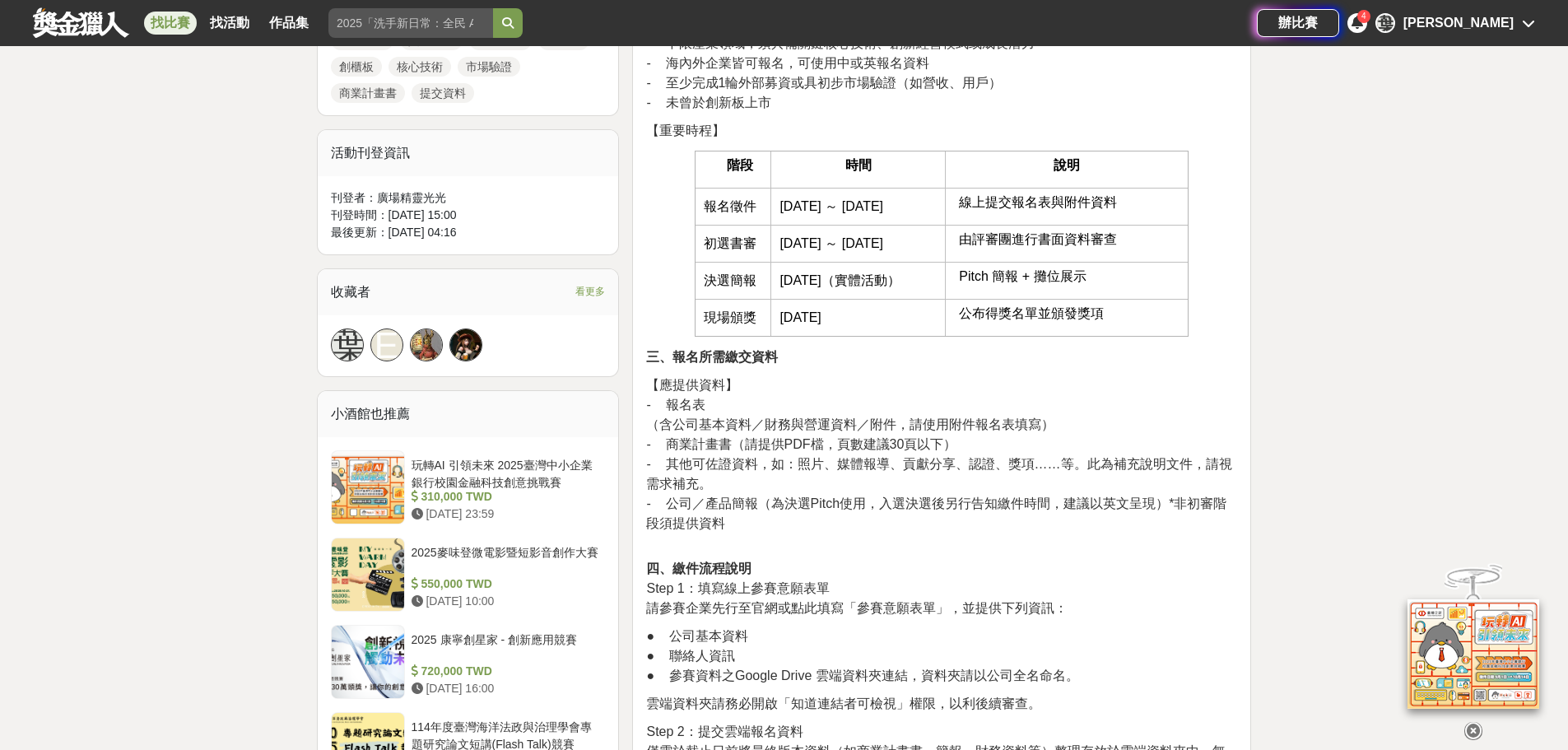
scroll to position [982, 0]
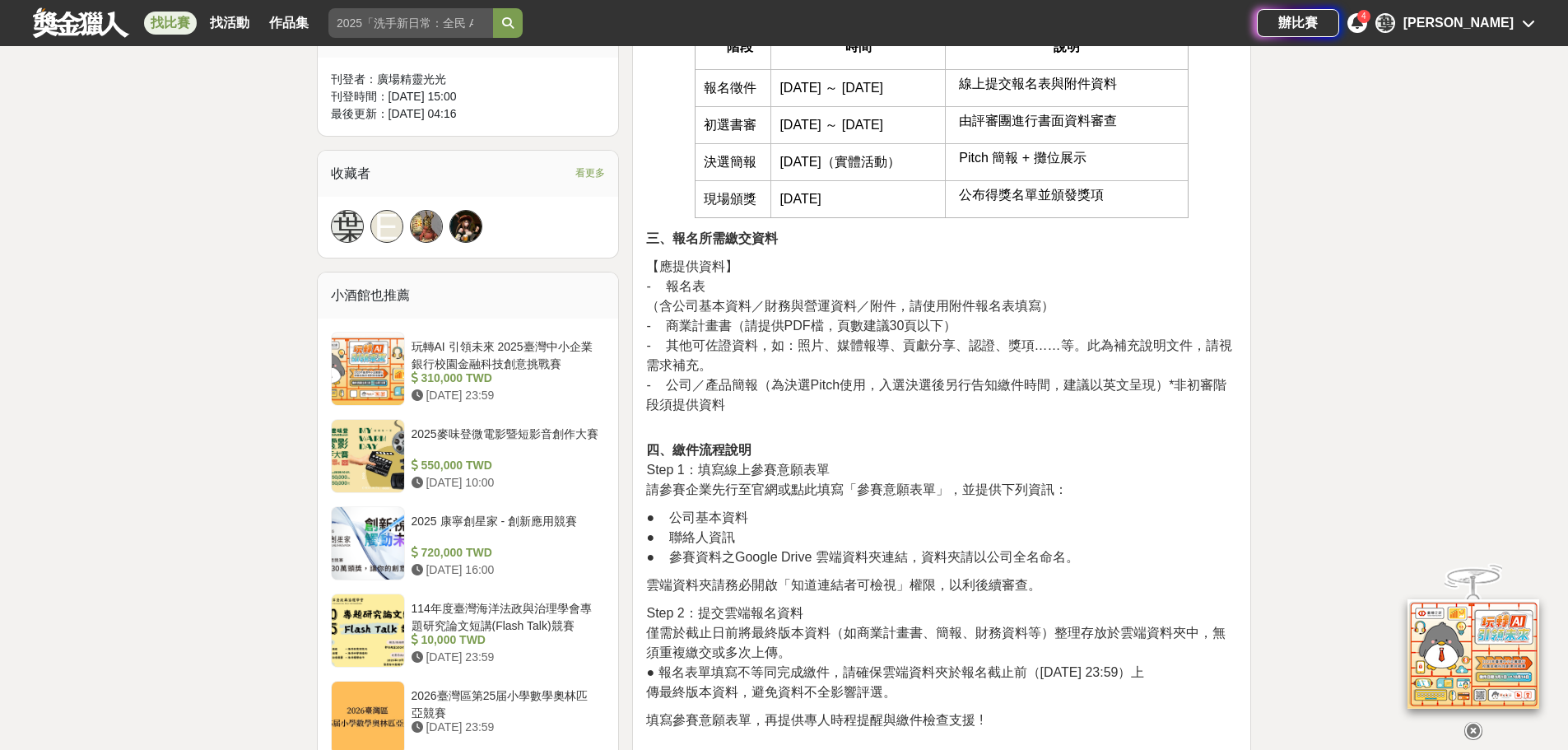
drag, startPoint x: 888, startPoint y: 330, endPoint x: 910, endPoint y: 406, distance: 79.1
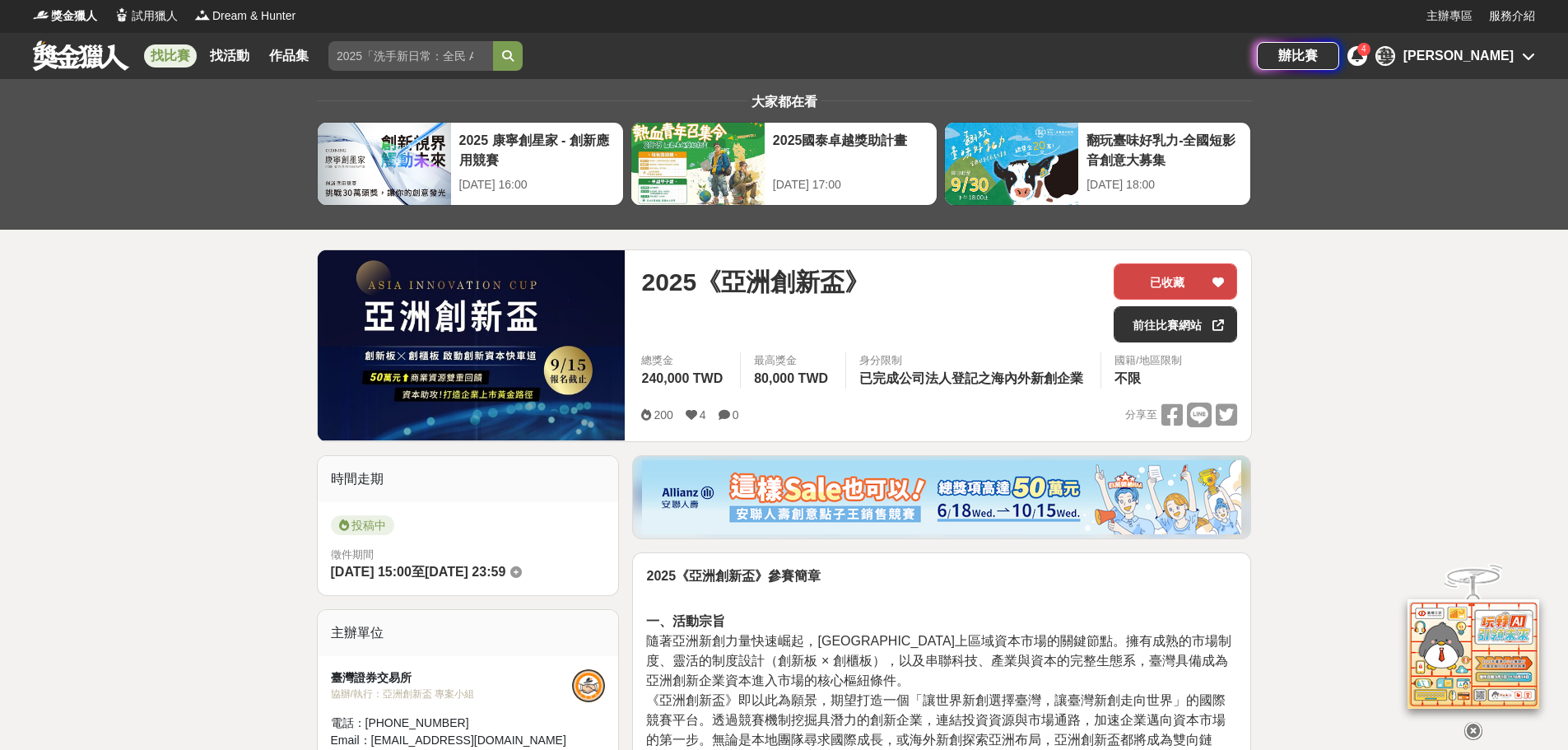
scroll to position [0, 0]
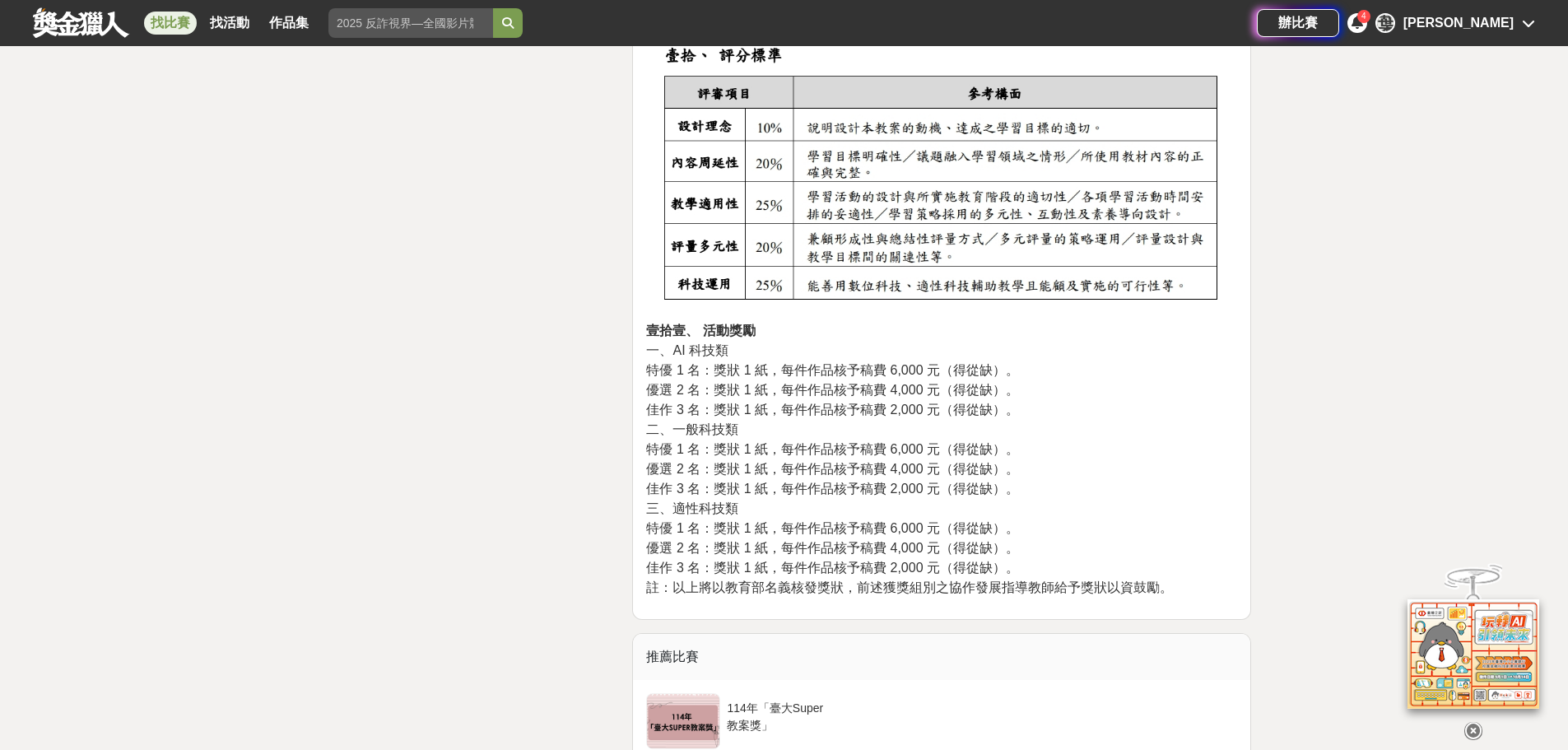
scroll to position [2715, 0]
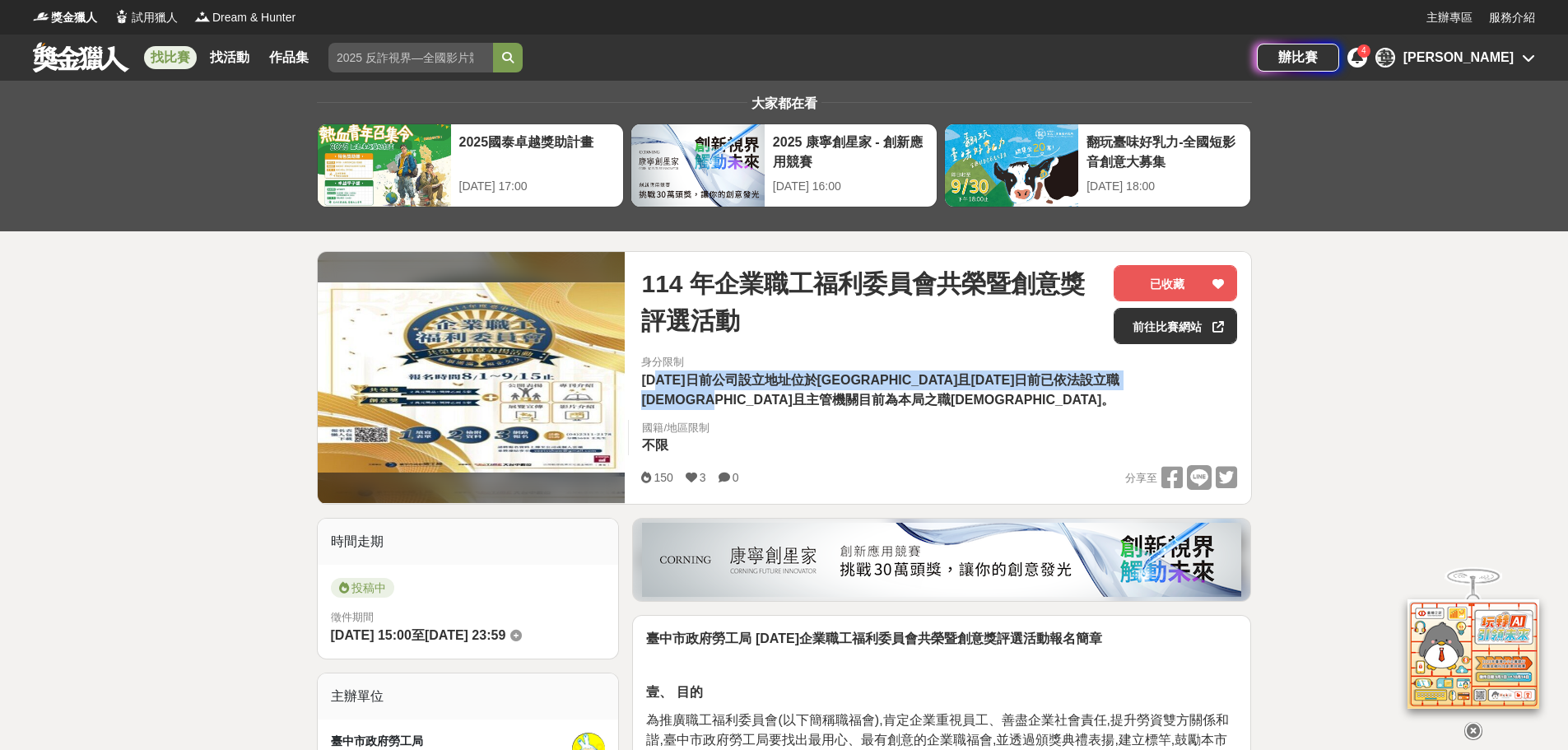
drag, startPoint x: 657, startPoint y: 382, endPoint x: 716, endPoint y: 407, distance: 64.1
click at [716, 406] on span "114年6月30日前公司設立地址位於臺中市且113年12月31日前已依法設立職福會且主管機關目前為本局之職福會。" at bounding box center [880, 390] width 478 height 34
click at [987, 442] on div "身分限制 114年6月30日前公司設立地址位於臺中市且113年12月31日前已依法設立職福會且主管機關目前為本局之職福會。 國籍/地區限制 不限" at bounding box center [938, 409] width 622 height 111
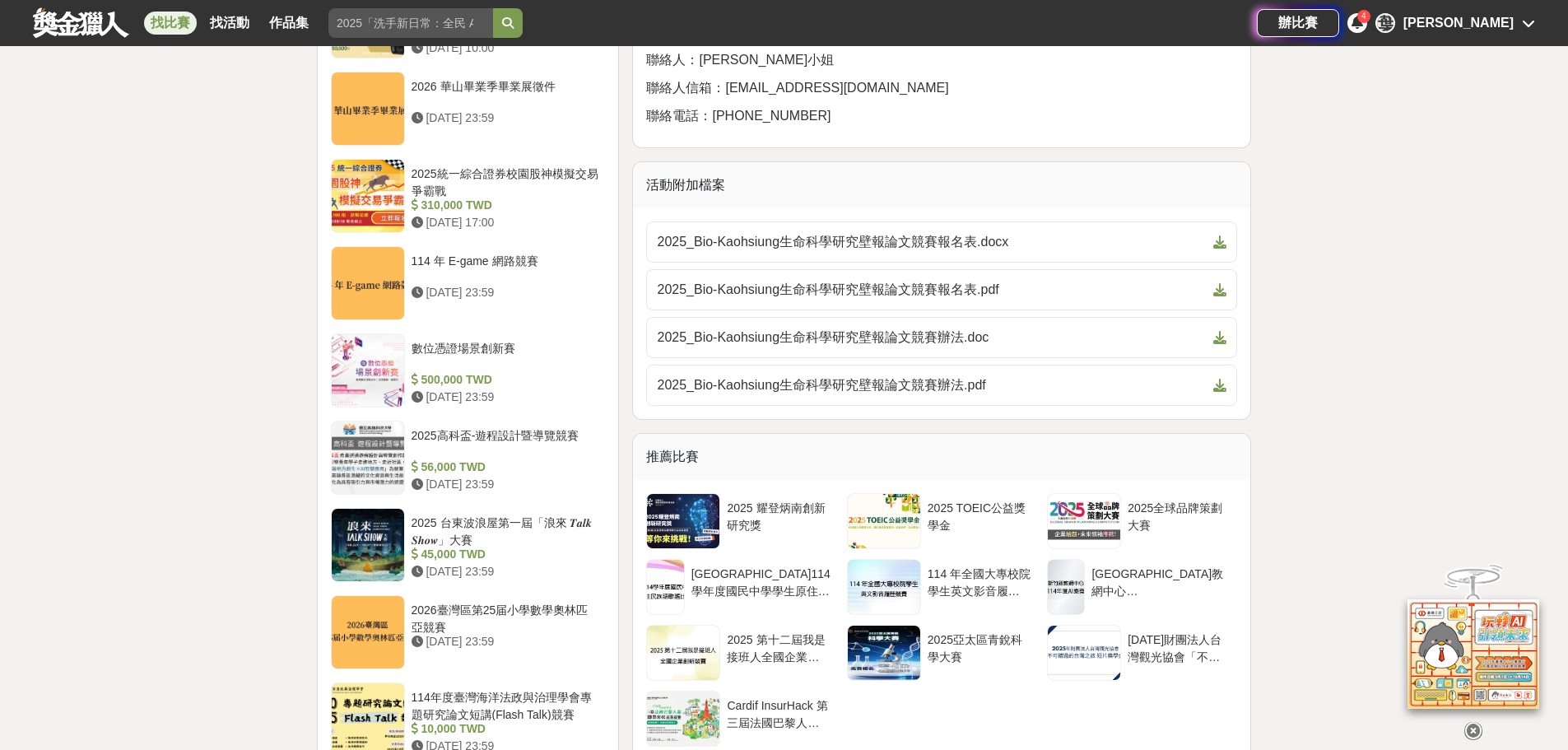
scroll to position [1564, 0]
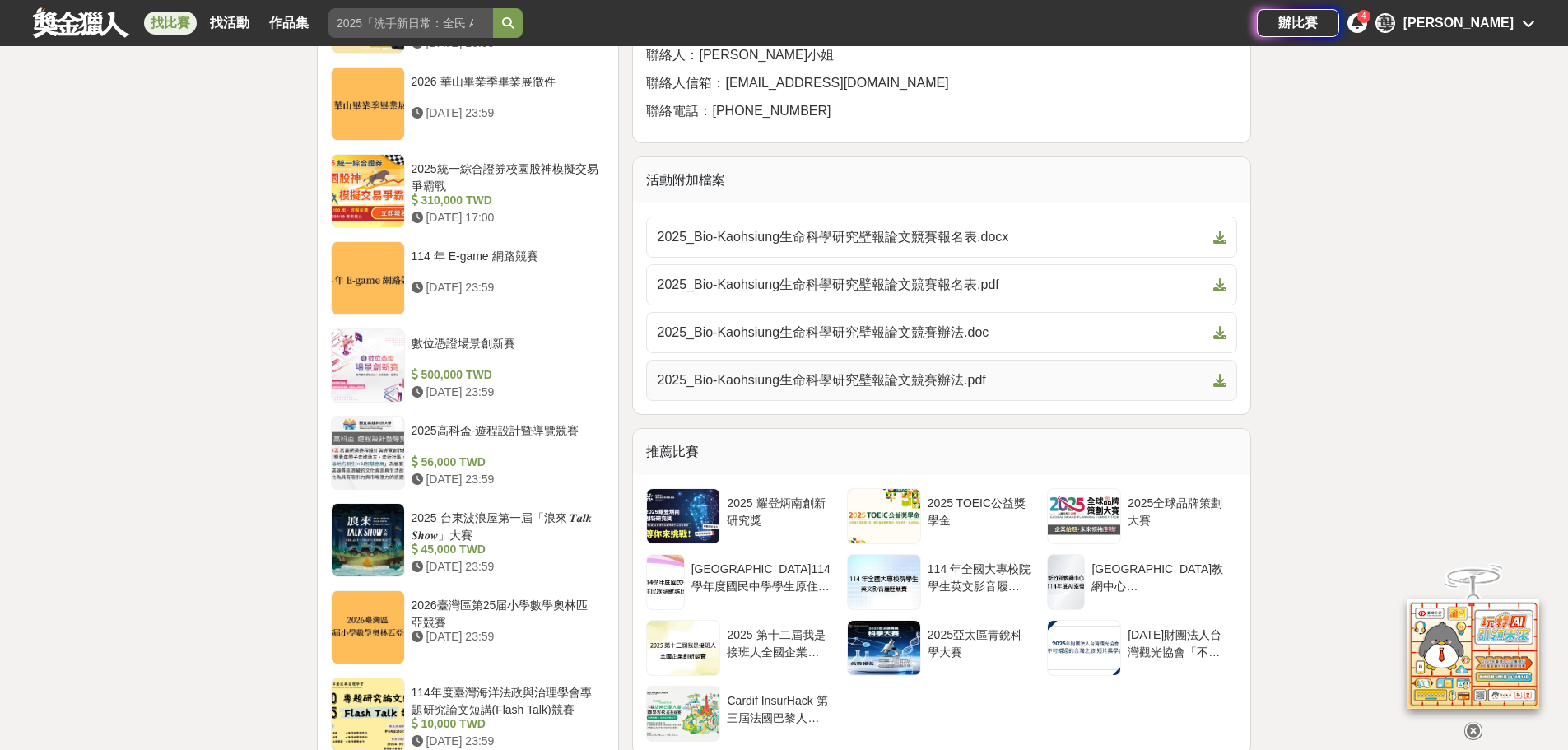
click at [955, 381] on span "2025_Bio-Kaohsiung生命科學研究壁報論文競賽辦法.pdf" at bounding box center [932, 380] width 550 height 19
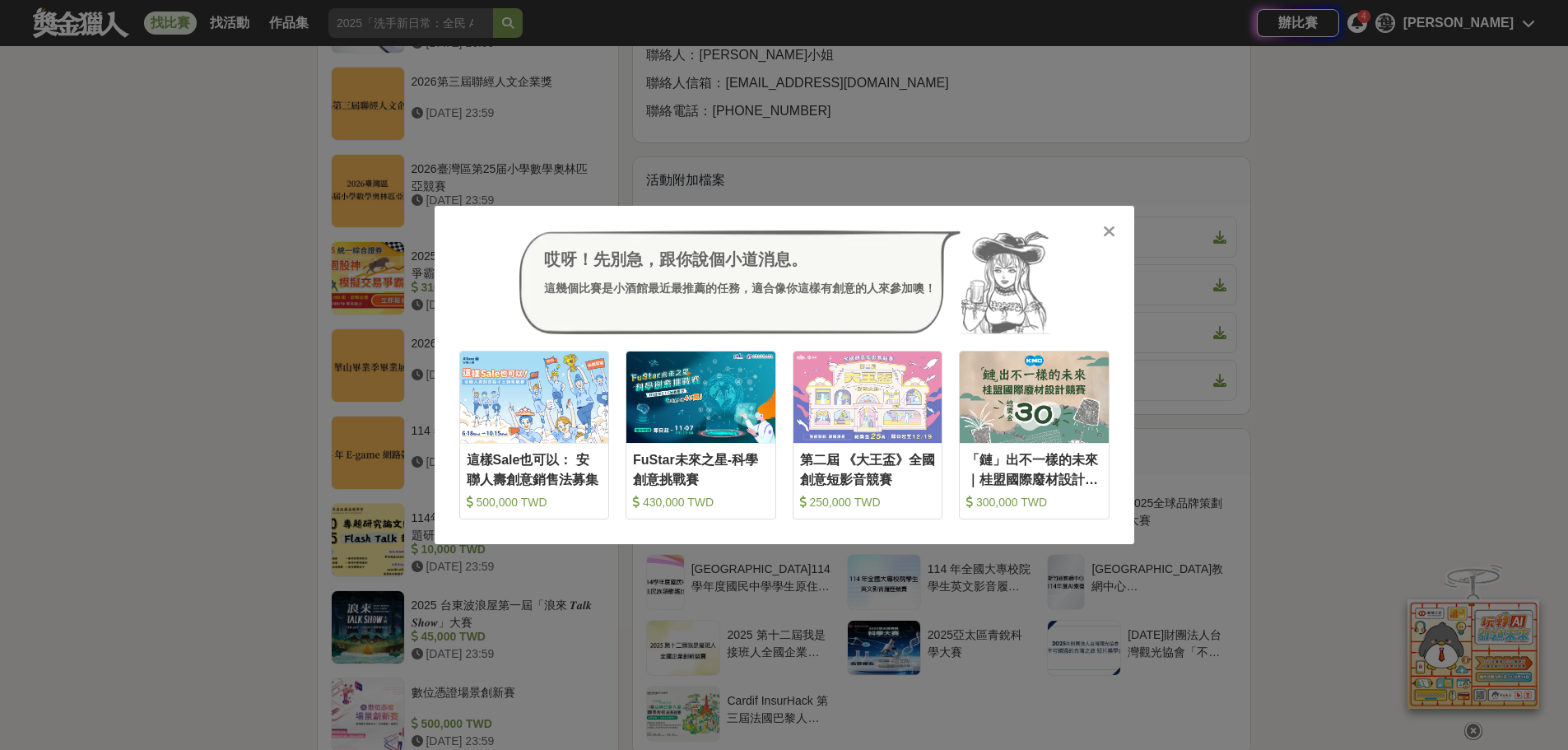
click at [560, 89] on div "哎呀！先別急，跟你說個小道消息。 這幾個比賽是小酒館最近最推薦的任務，適合像你這樣有創意的人來參加噢！ 這樣Sale也可以： 安聯人壽創意銷售法募集 500,…" at bounding box center [784, 375] width 1568 height 750
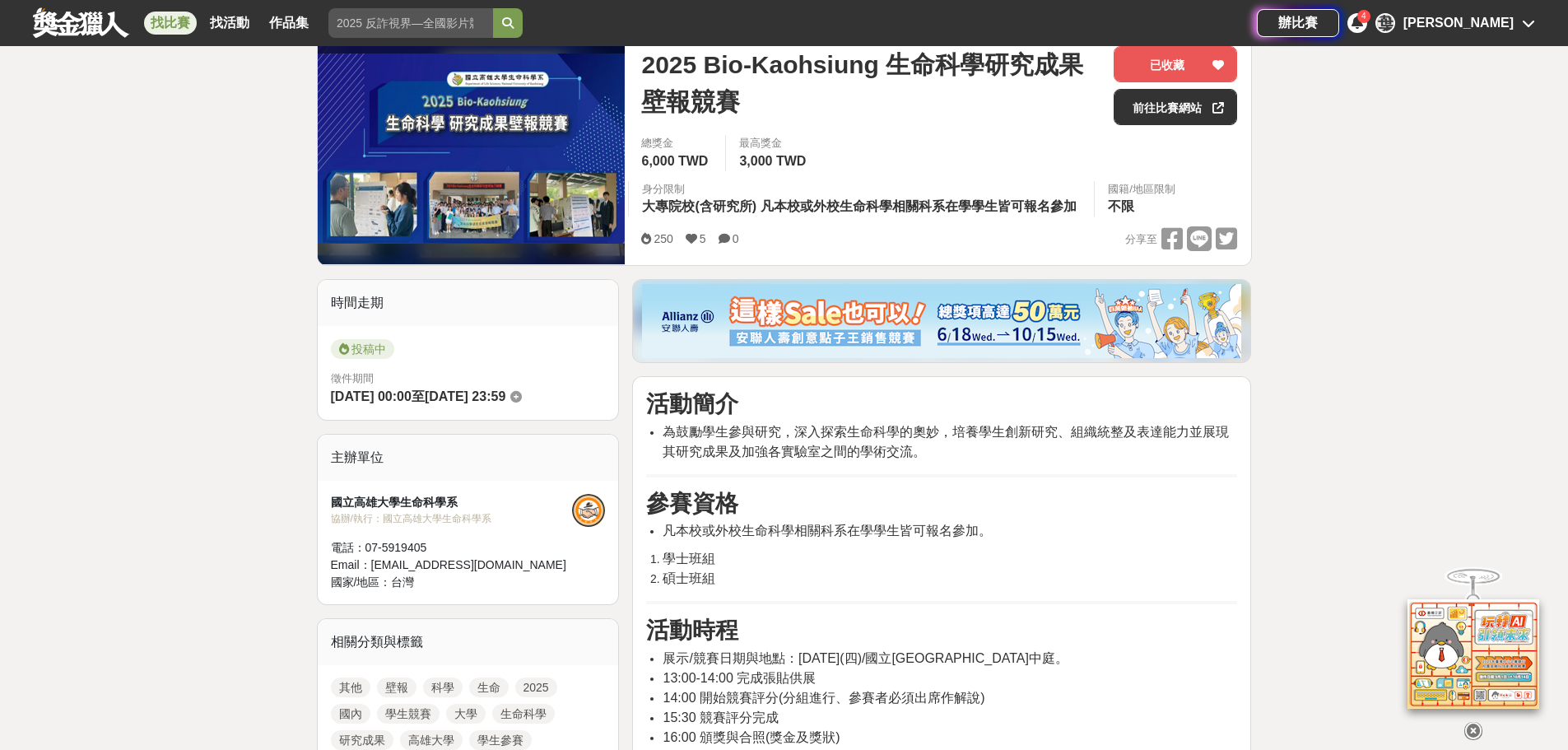
scroll to position [0, 0]
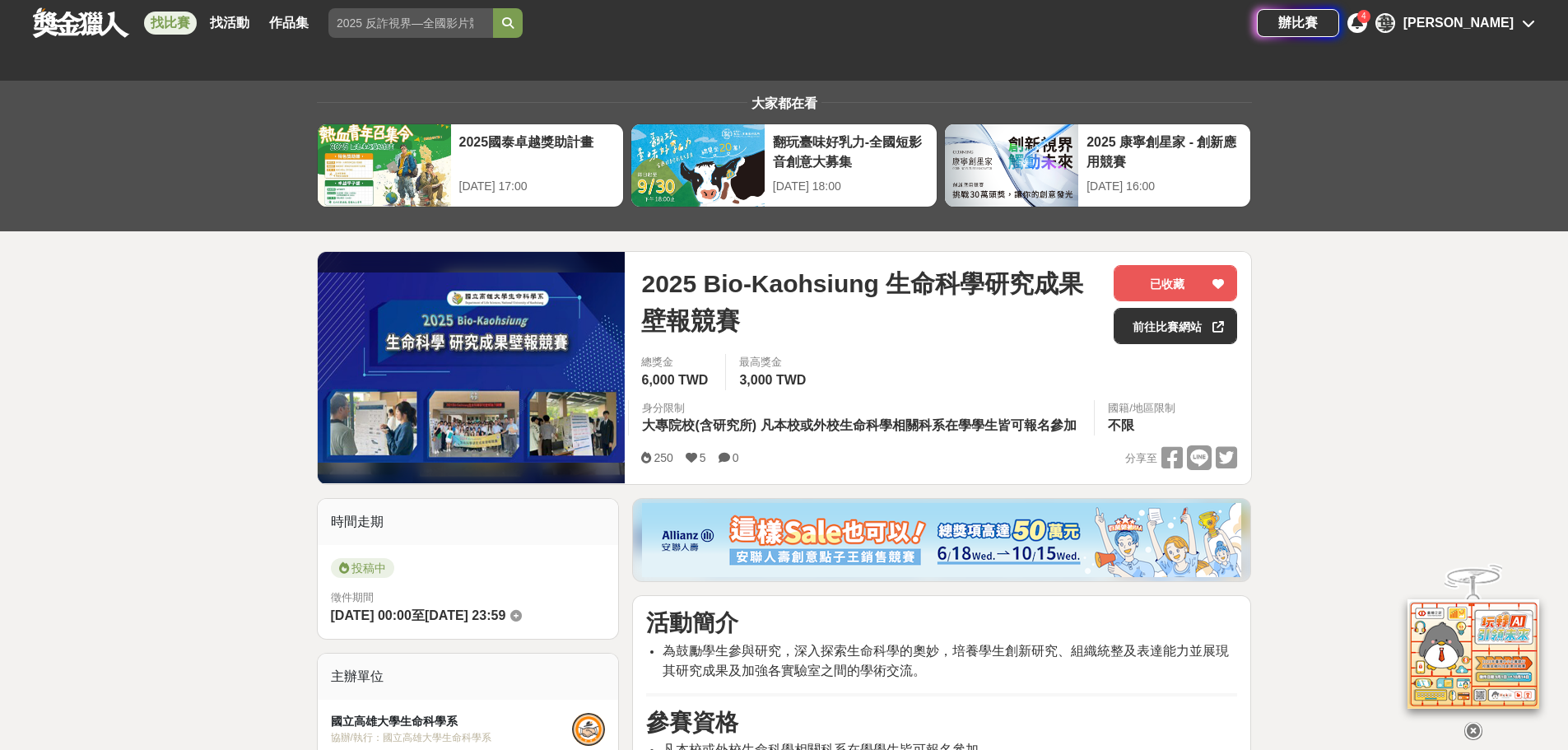
drag, startPoint x: 661, startPoint y: 217, endPoint x: 592, endPoint y: 73, distance: 159.7
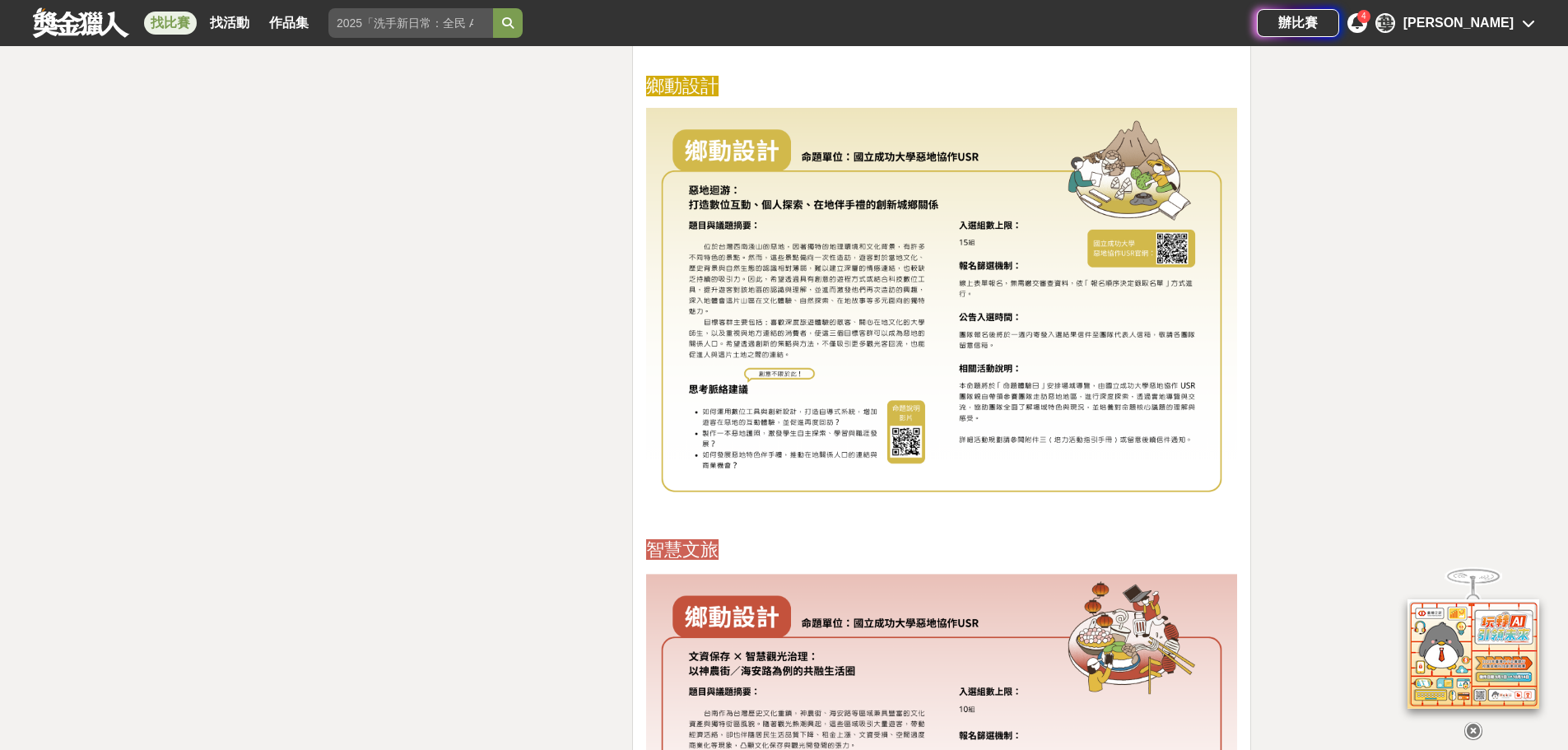
scroll to position [2880, 0]
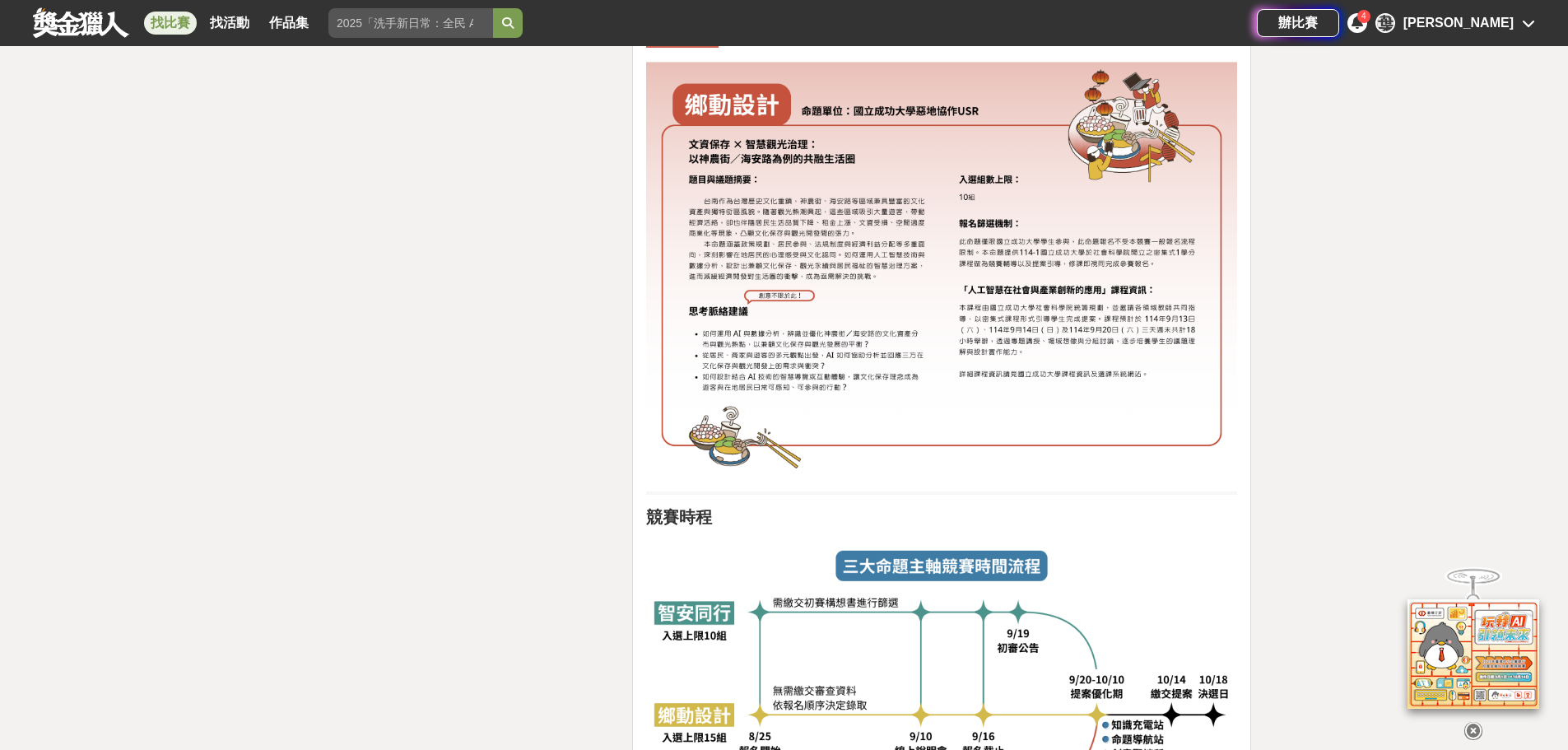
drag, startPoint x: 824, startPoint y: 404, endPoint x: 759, endPoint y: 510, distance: 124.3
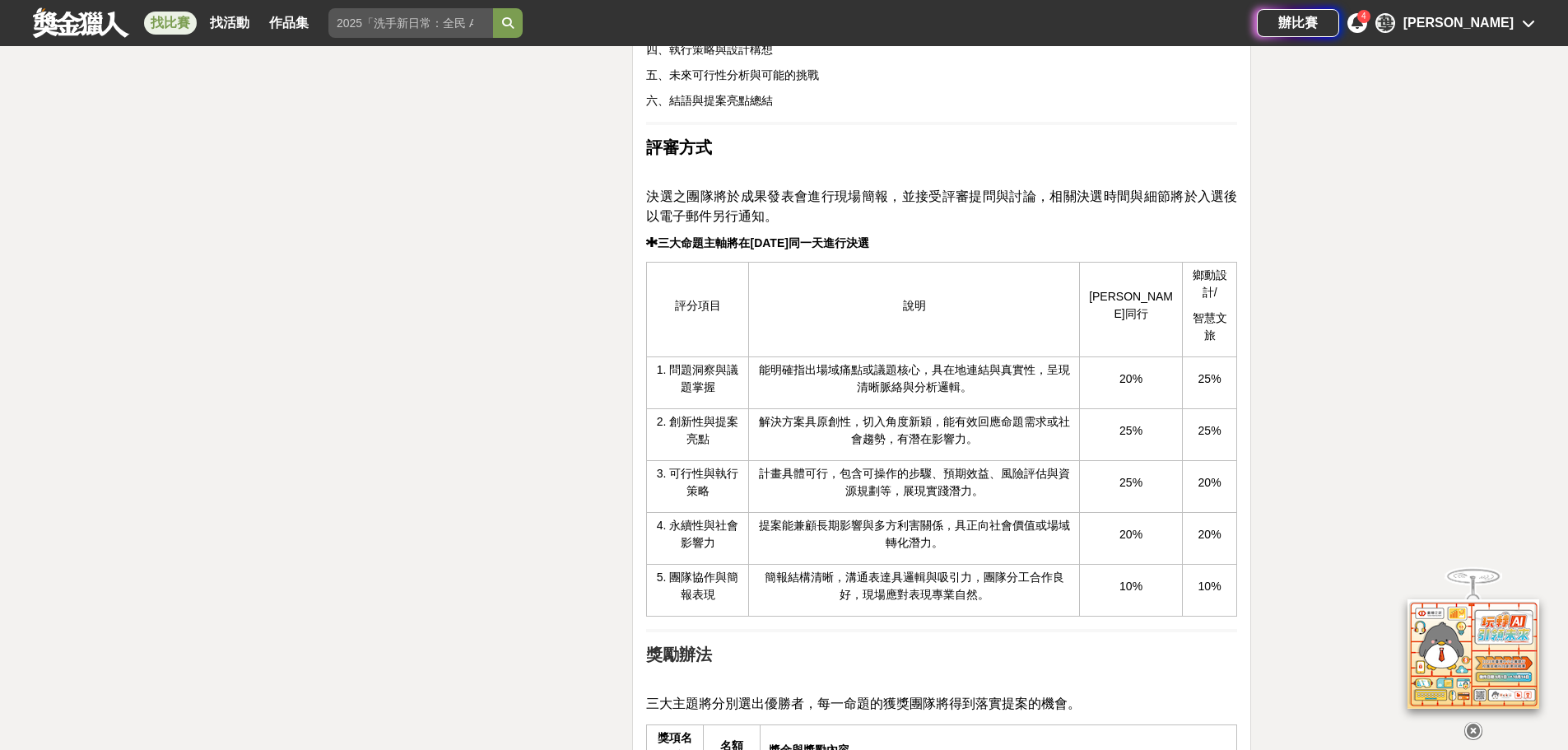
drag, startPoint x: 583, startPoint y: 320, endPoint x: 596, endPoint y: 532, distance: 212.4
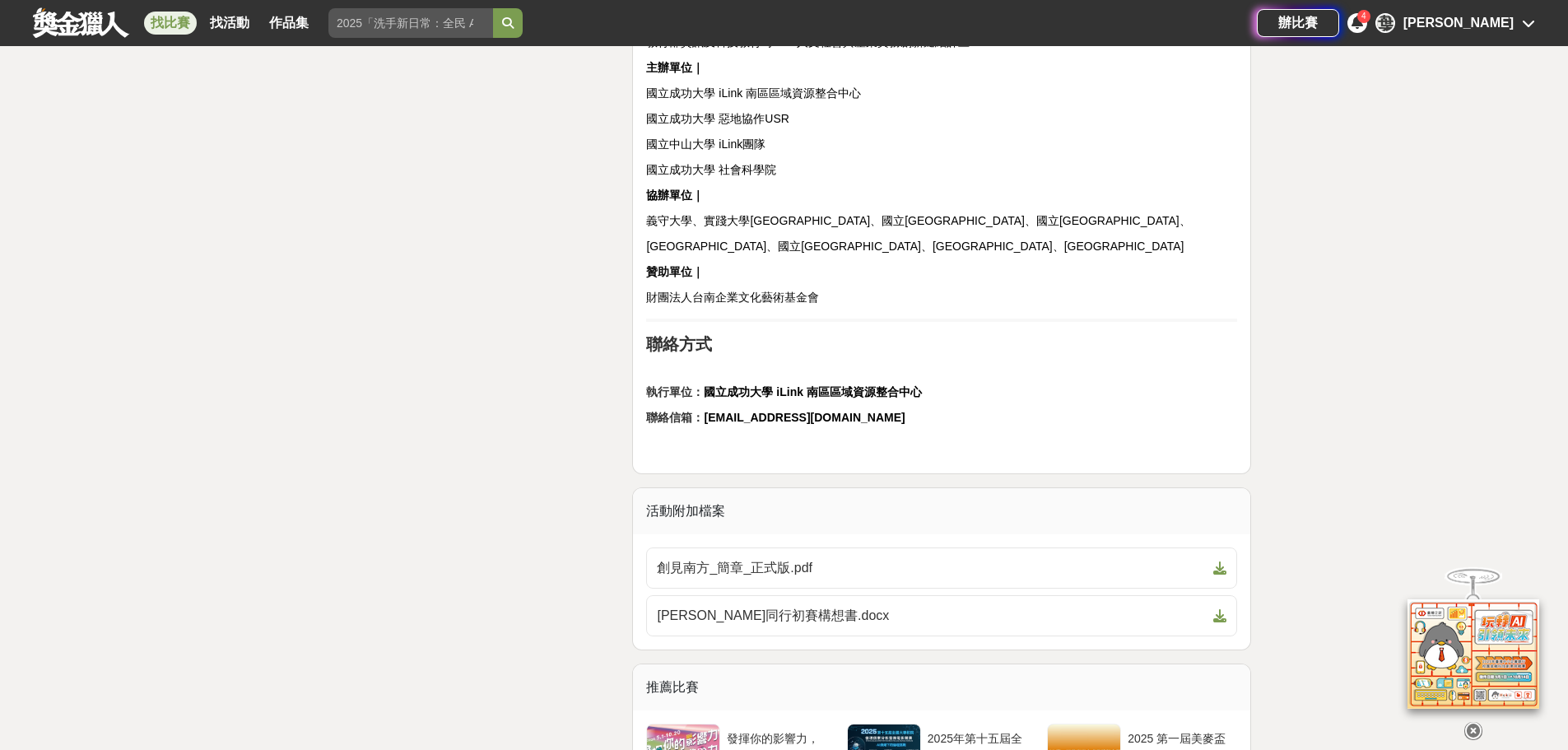
scroll to position [6129, 0]
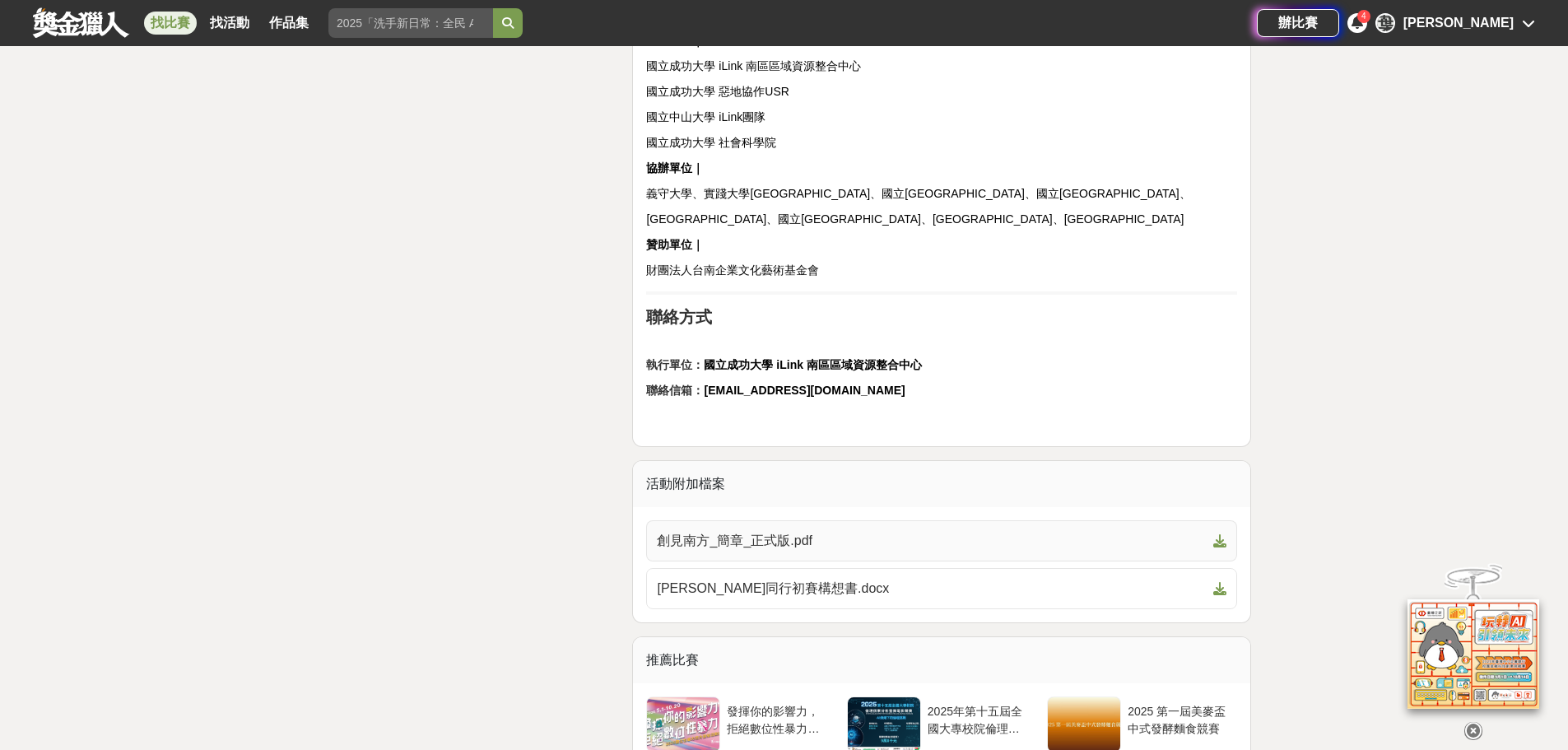
click at [833, 531] on span "創見南方_簡章_正式版.pdf" at bounding box center [932, 540] width 550 height 19
